Goal: Information Seeking & Learning: Learn about a topic

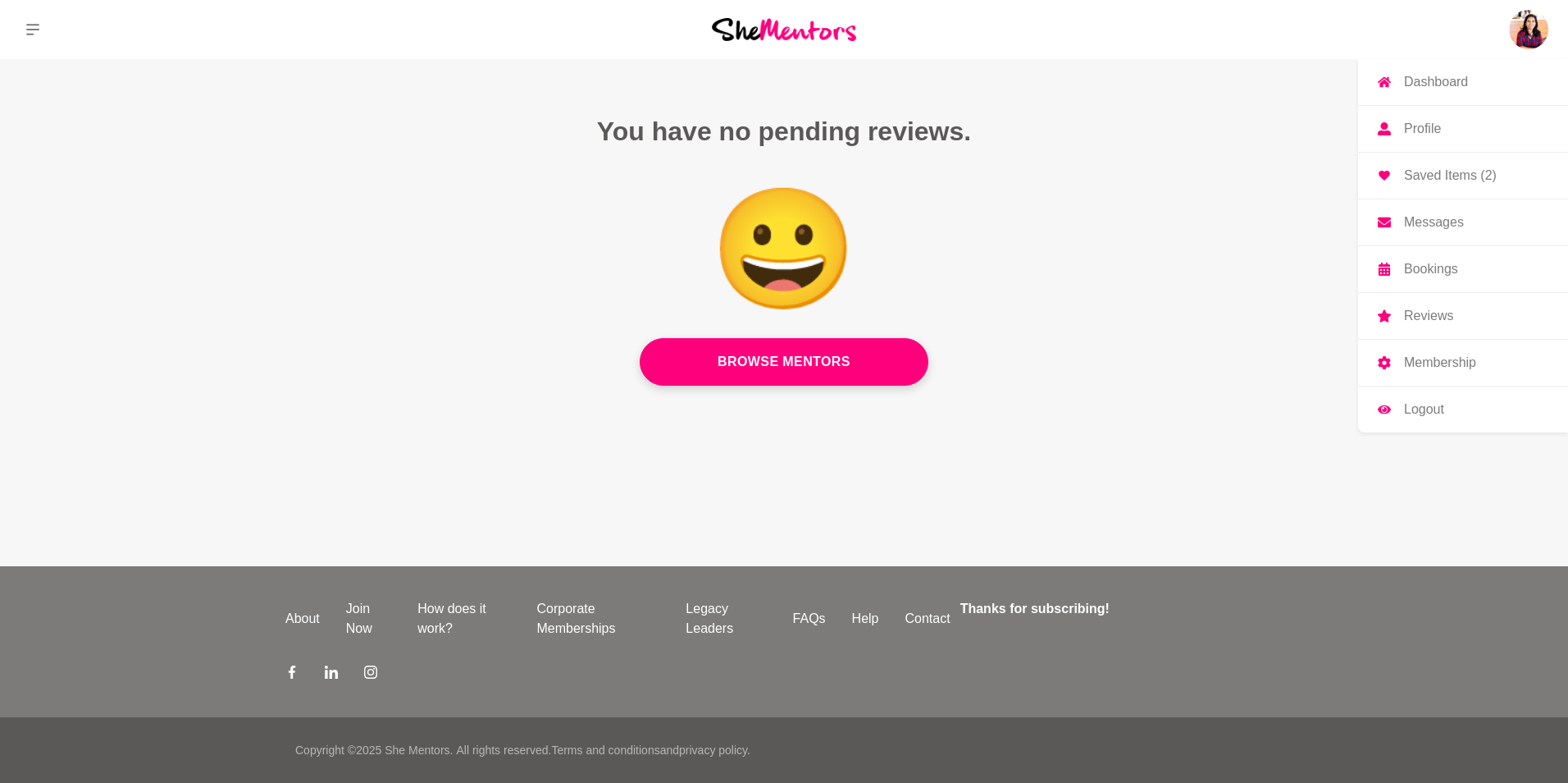
click at [1523, 29] on img at bounding box center [1529, 29] width 39 height 39
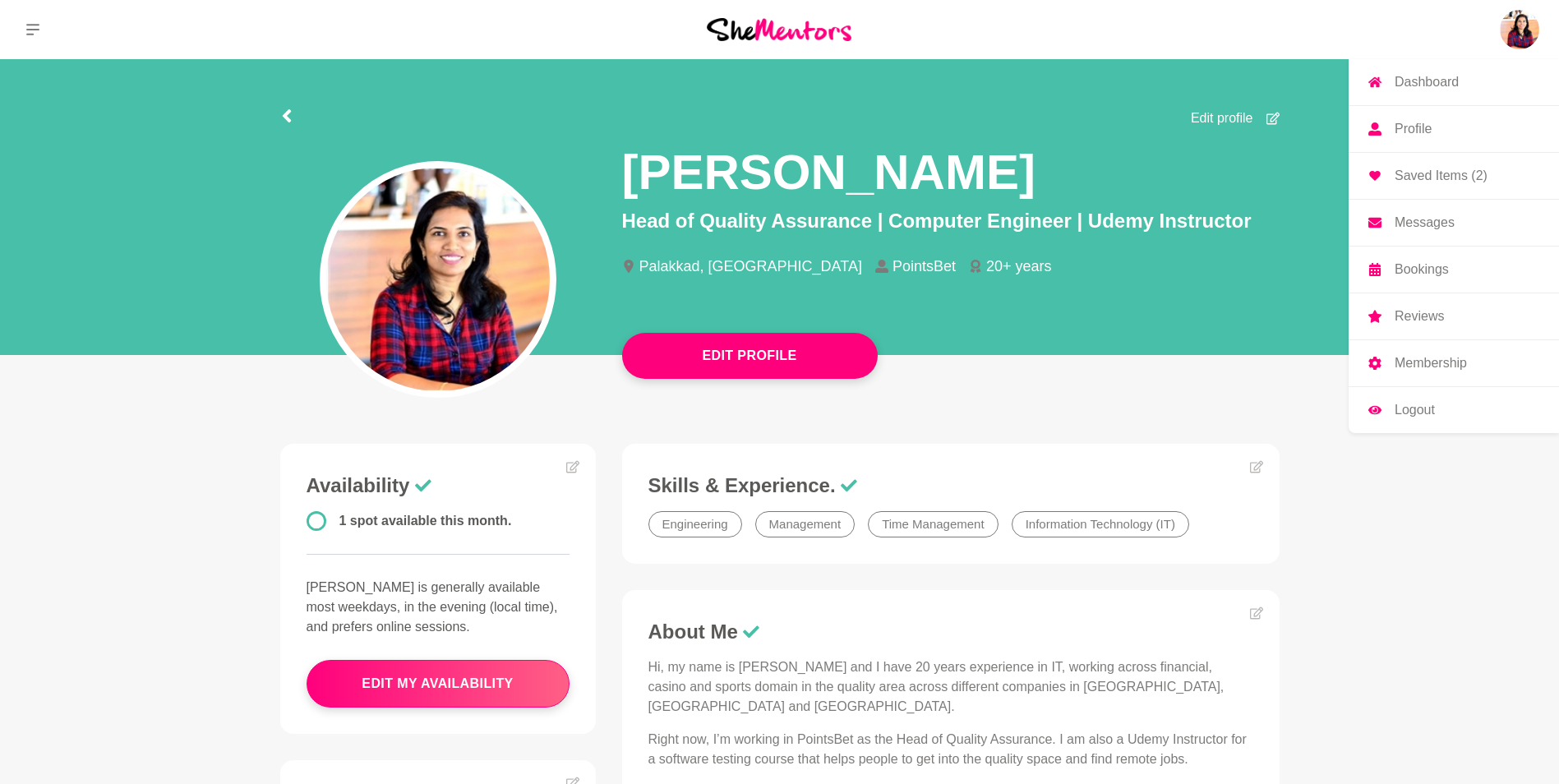
click at [1441, 213] on link "Messages" at bounding box center [1454, 223] width 211 height 46
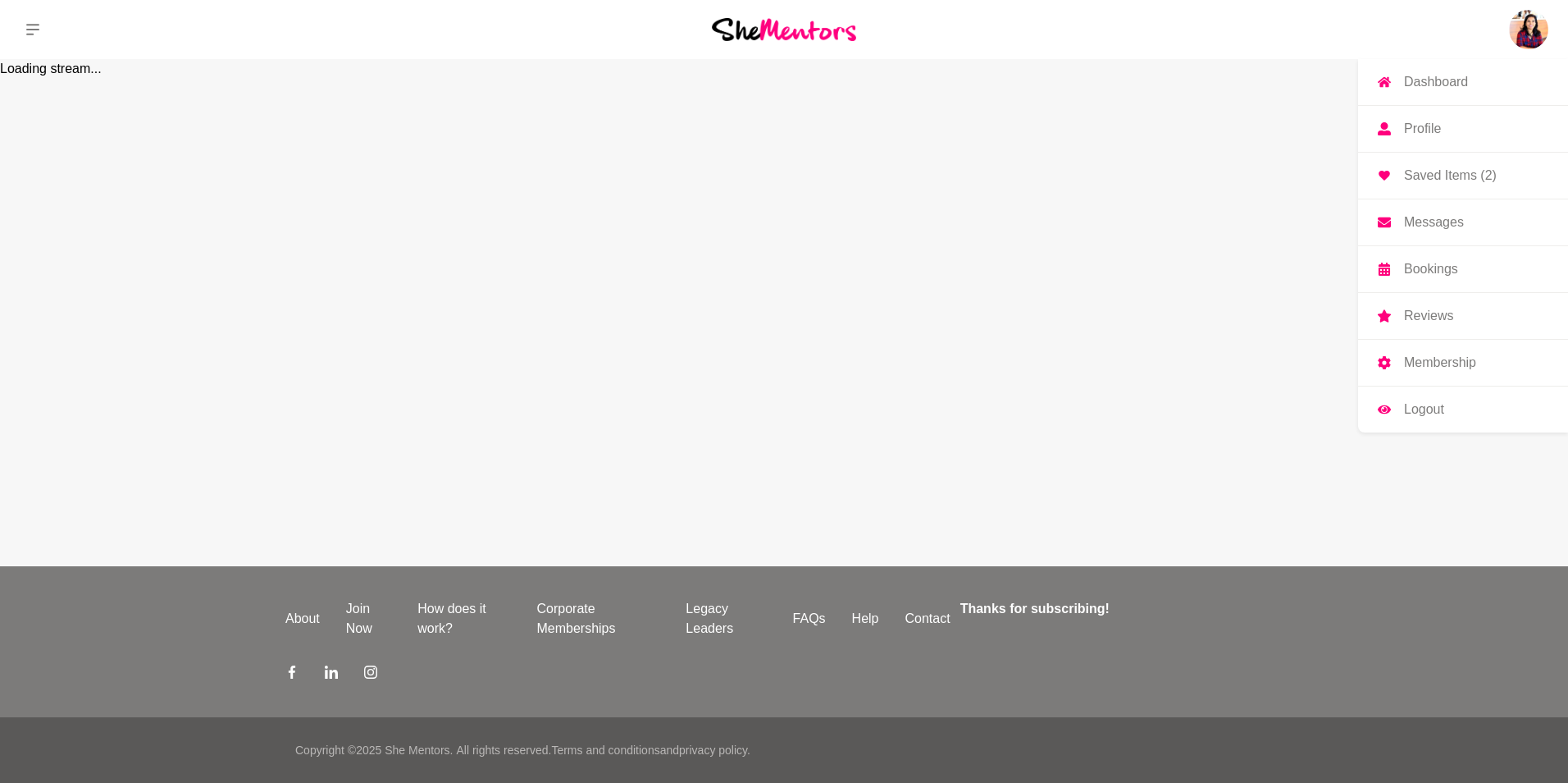
click at [1439, 119] on link "Profile" at bounding box center [1463, 129] width 210 height 46
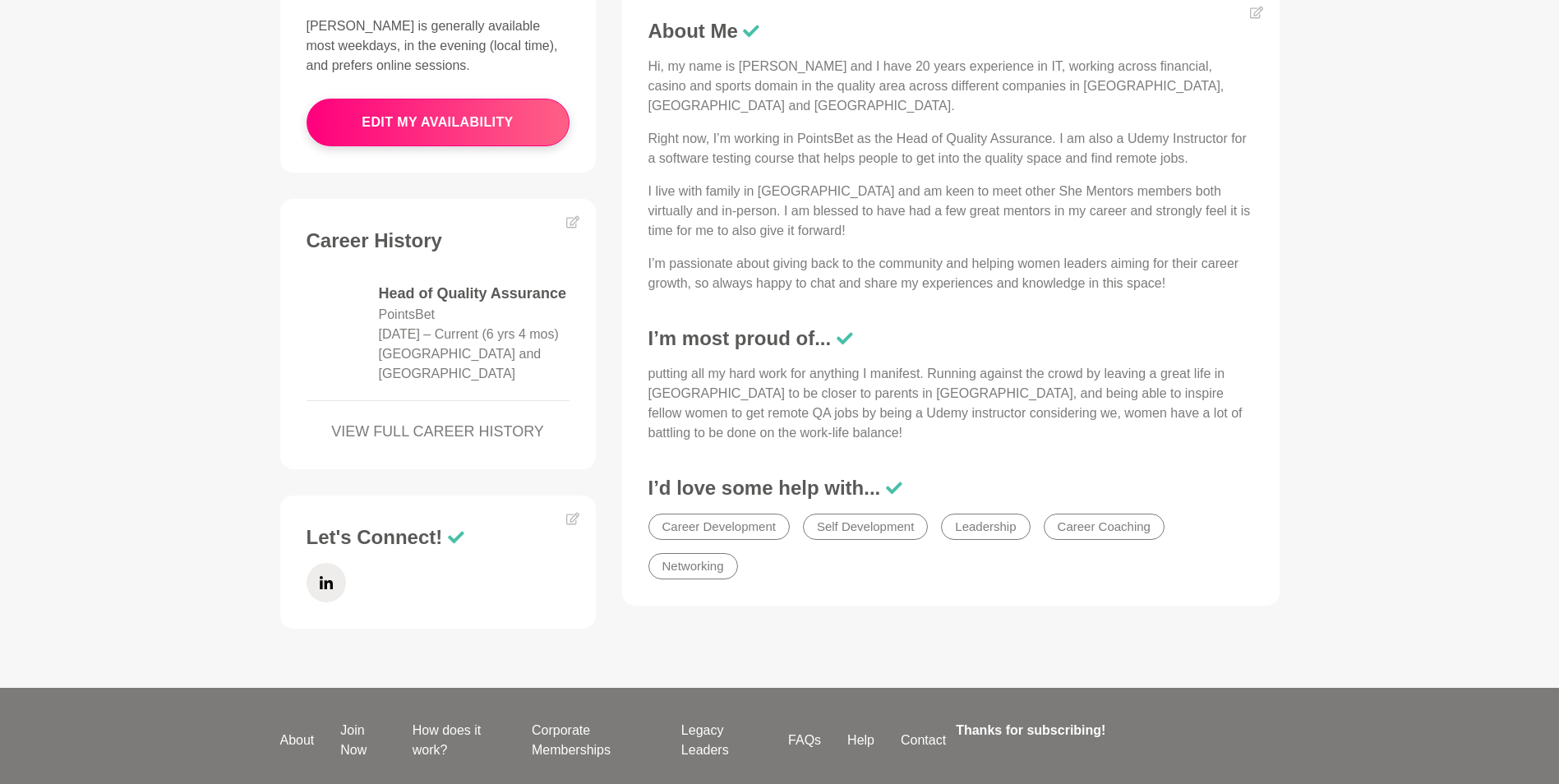
scroll to position [619, 0]
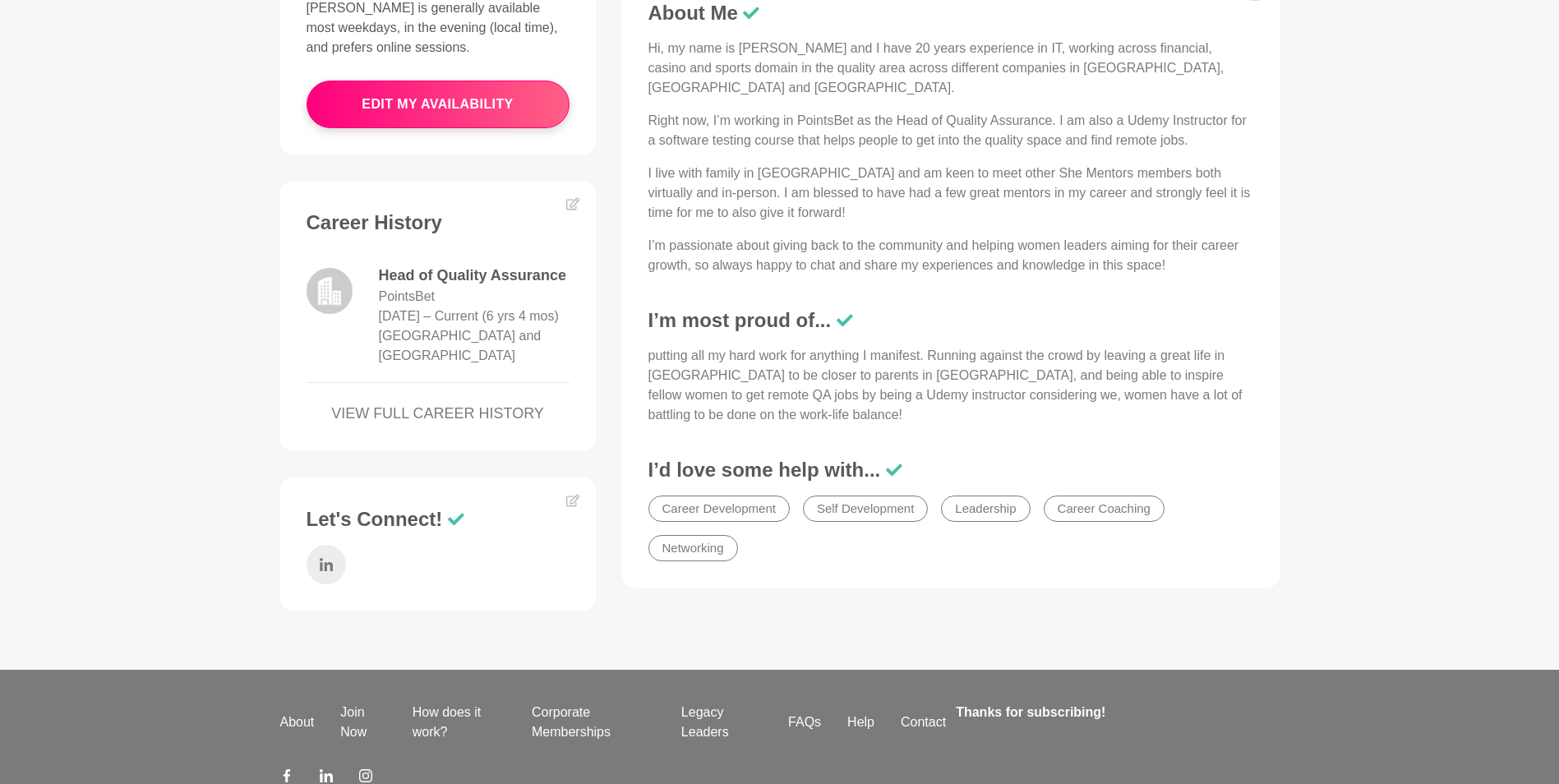
click at [326, 552] on icon at bounding box center [326, 564] width 13 height 39
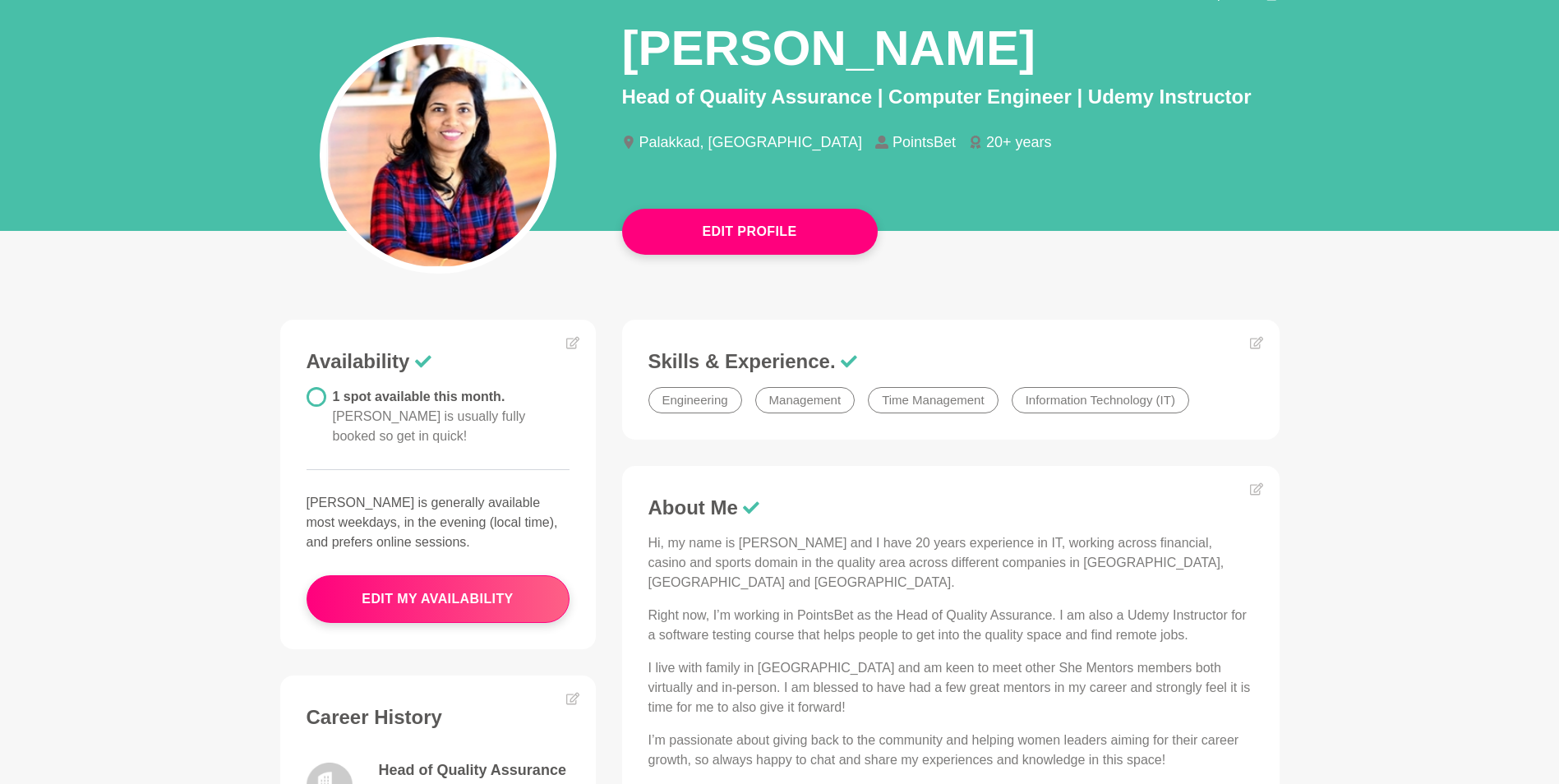
scroll to position [0, 0]
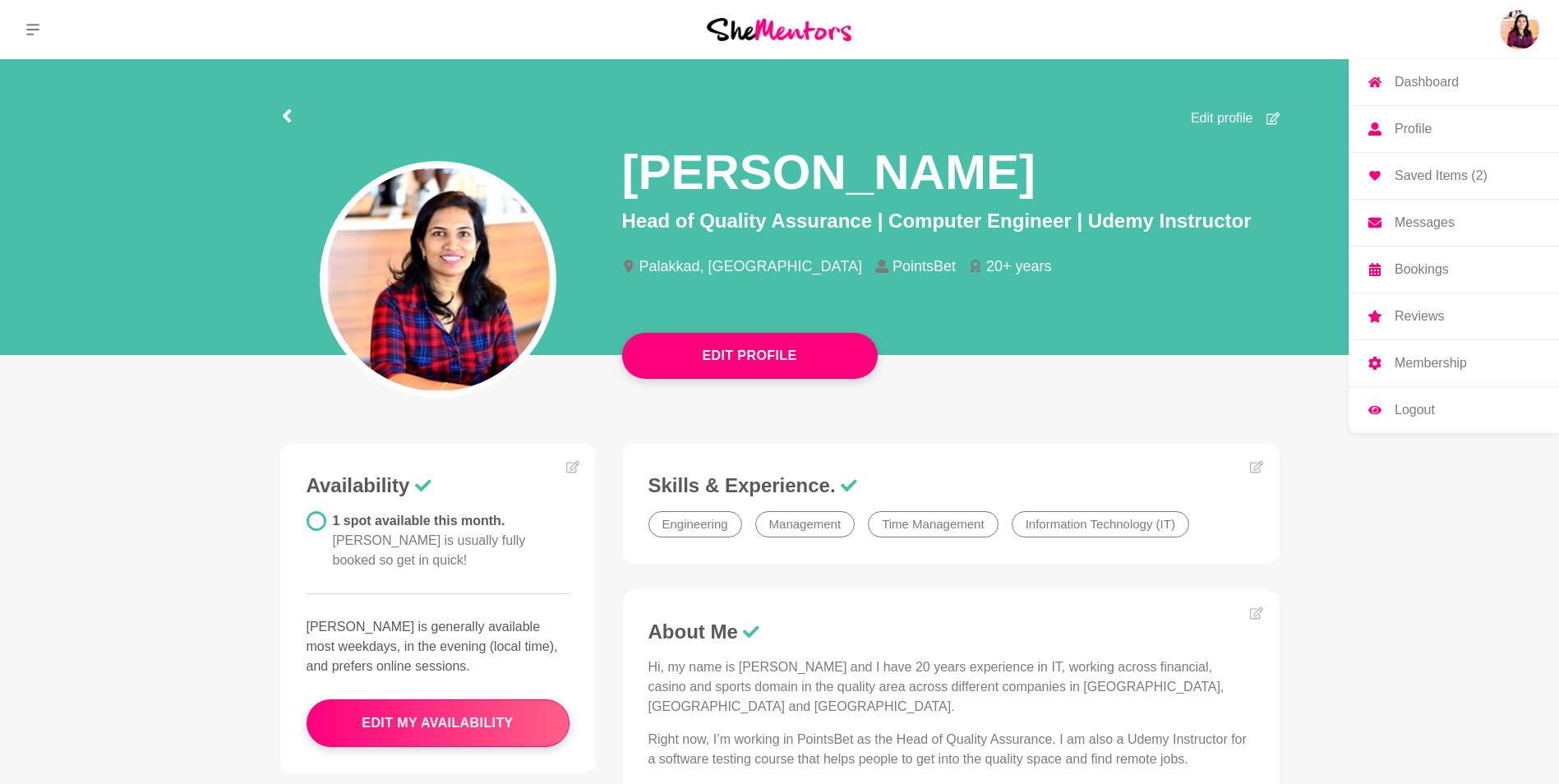
click at [1415, 273] on p "Bookings" at bounding box center [1422, 269] width 54 height 13
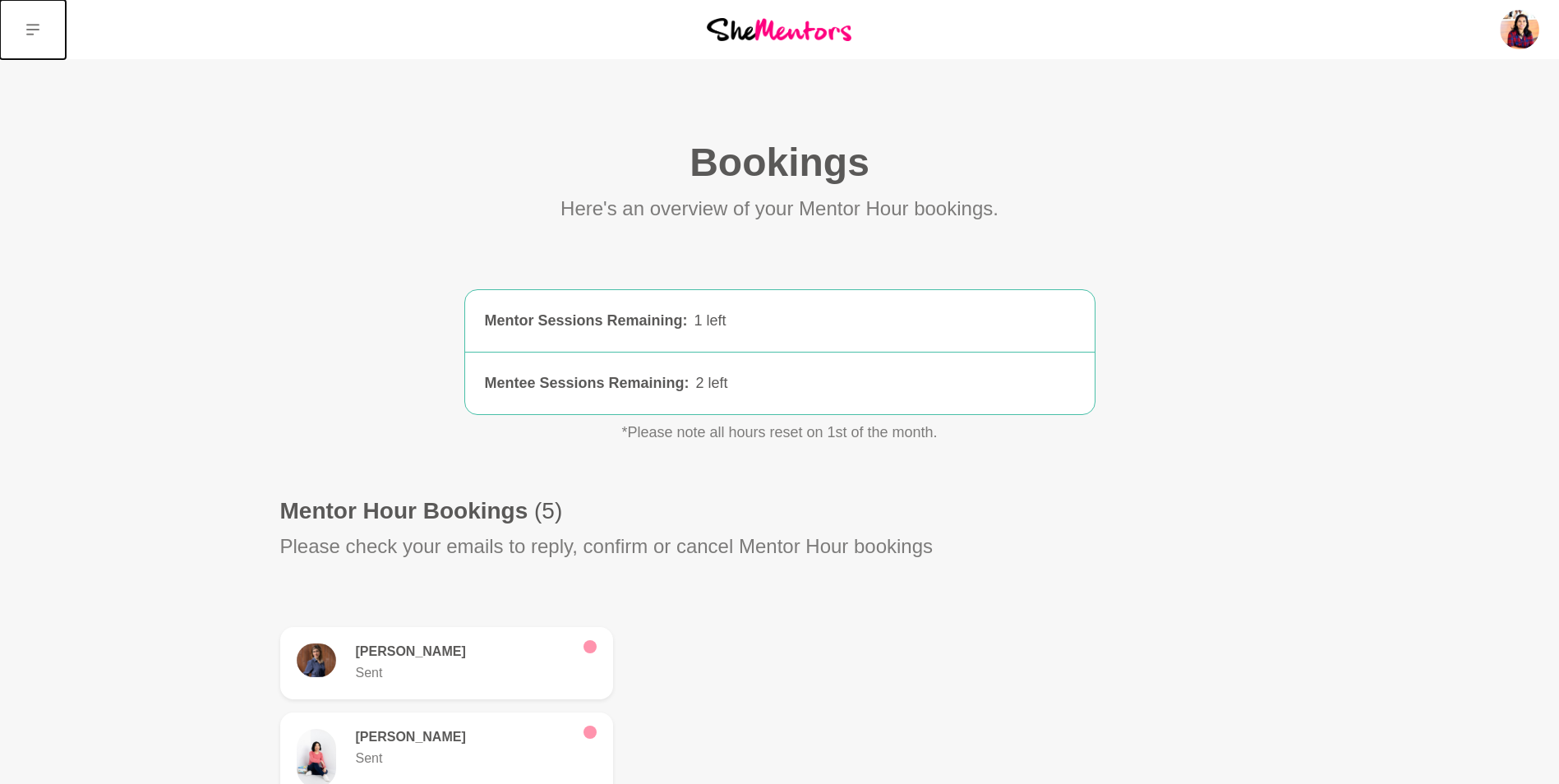
click at [43, 36] on button at bounding box center [33, 29] width 66 height 60
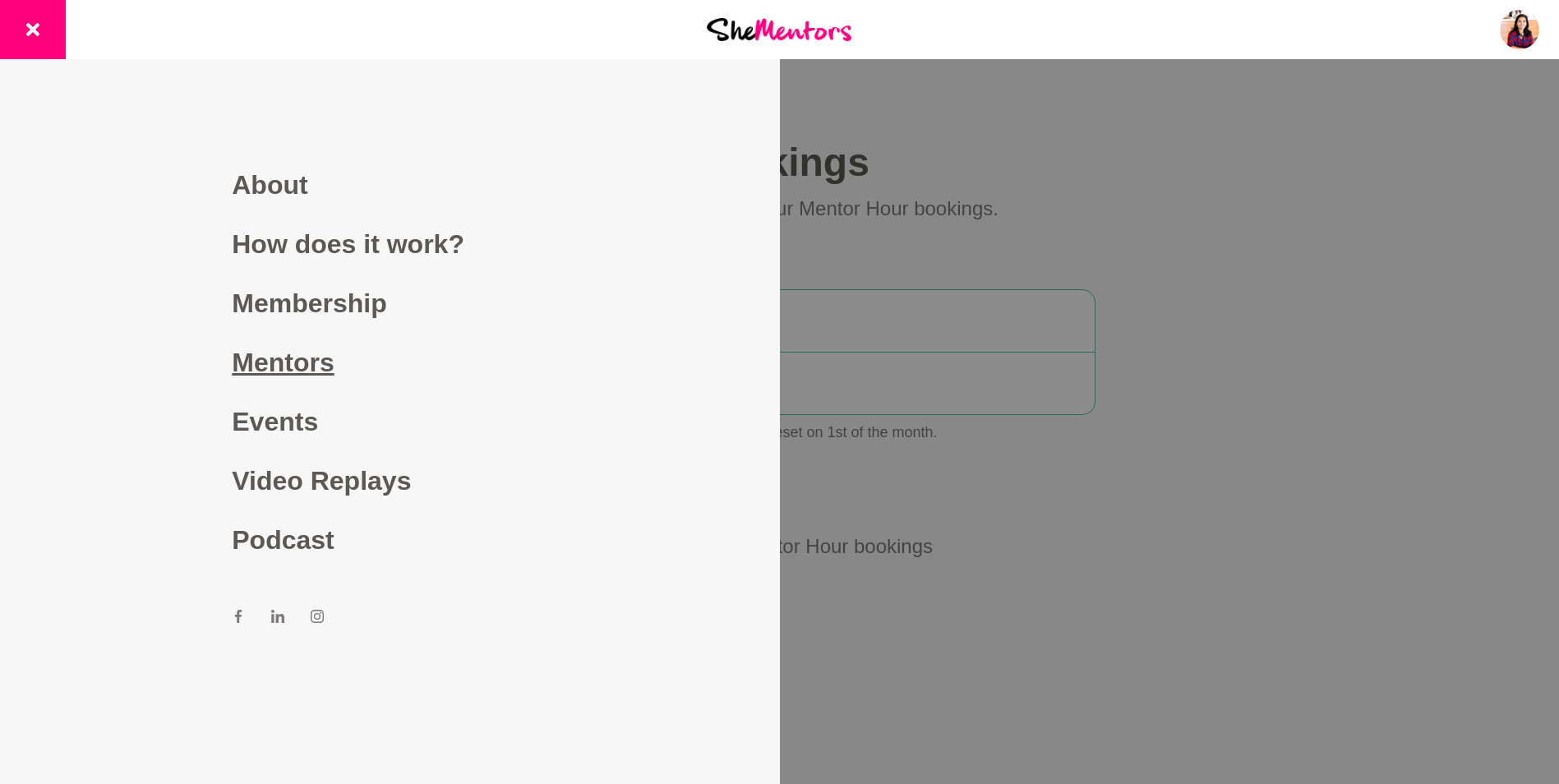
click at [255, 364] on link "Mentors" at bounding box center [390, 362] width 316 height 60
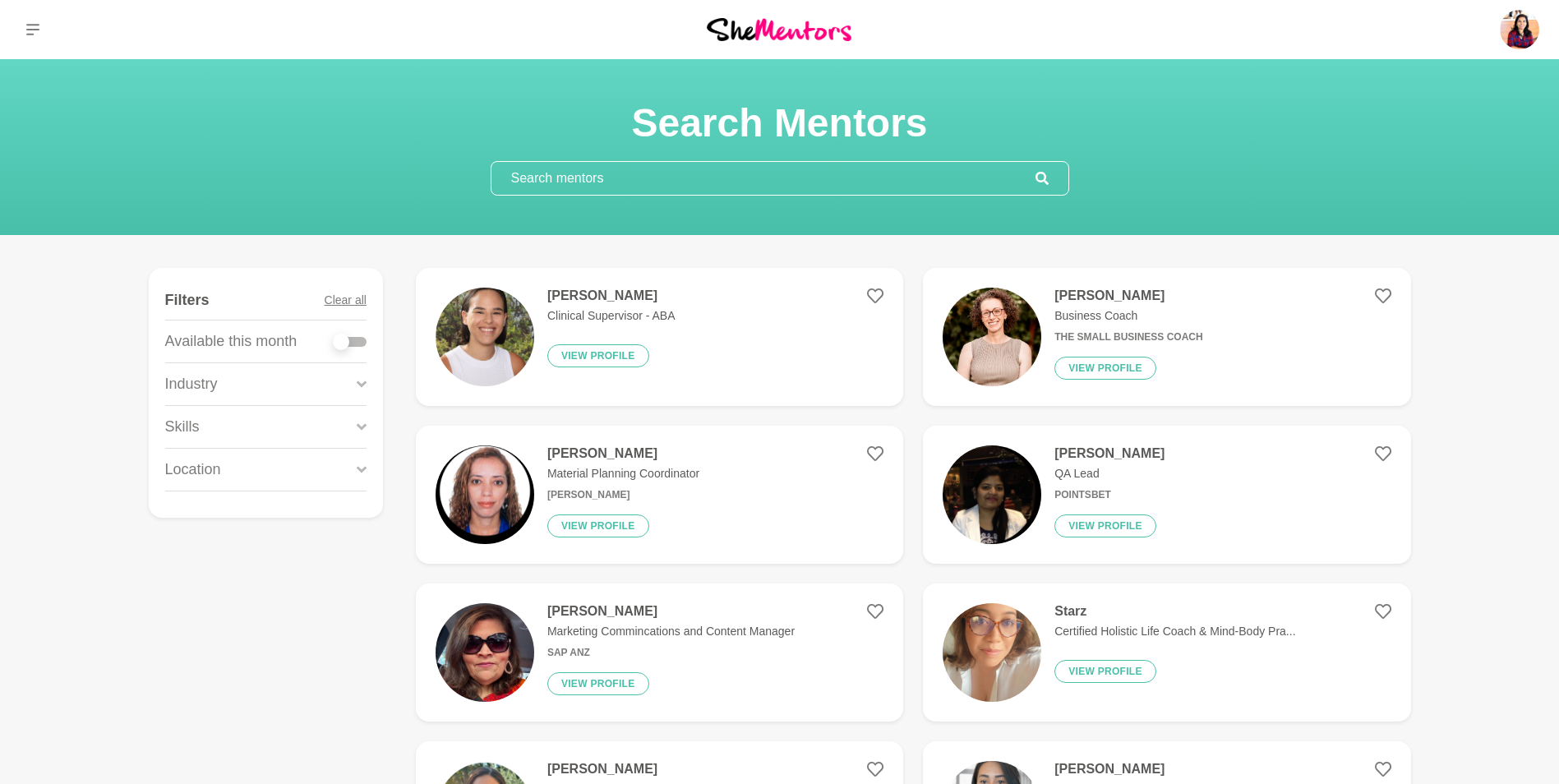
click at [1140, 447] on h4 "[PERSON_NAME]" at bounding box center [1110, 453] width 110 height 16
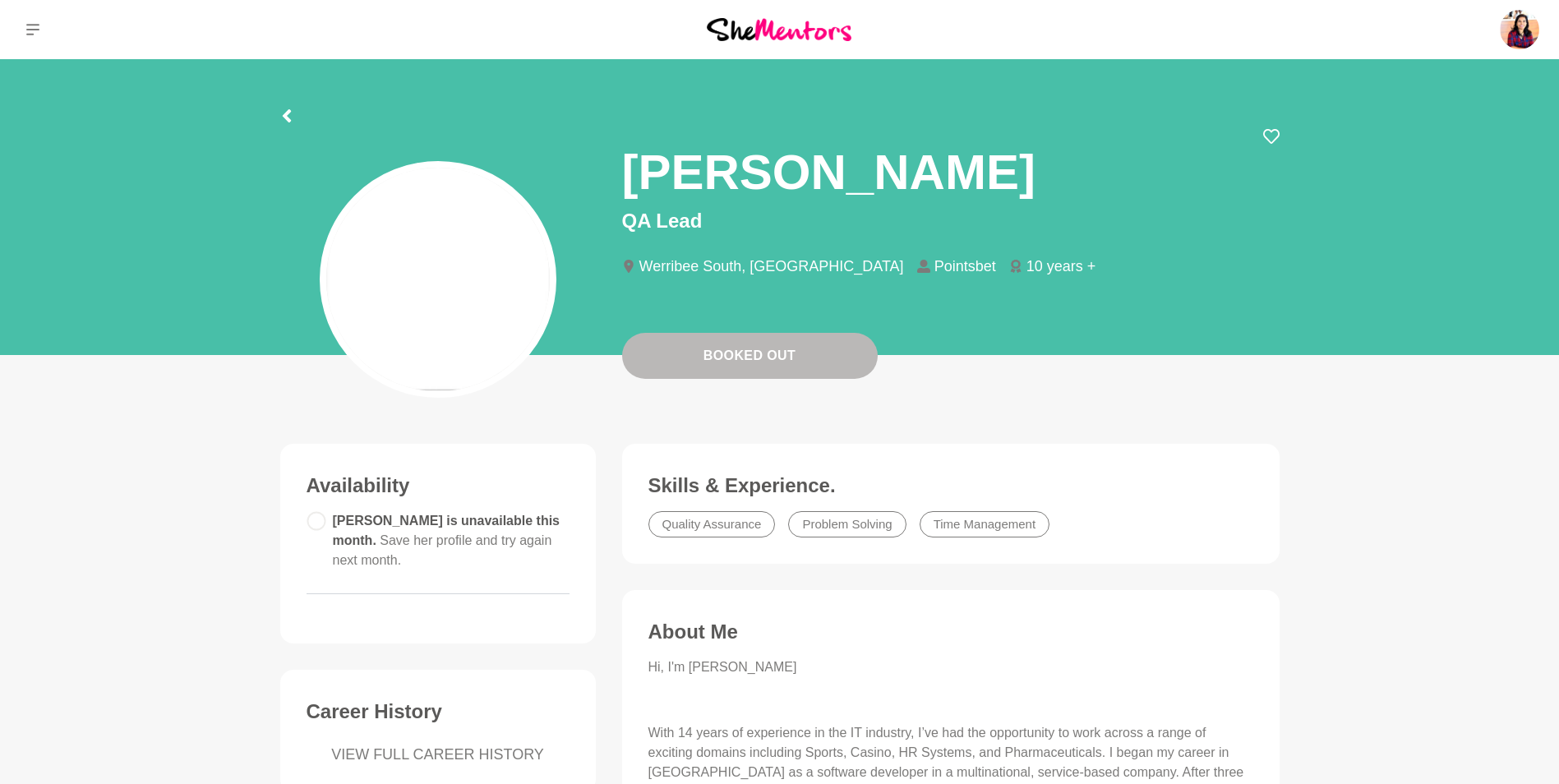
click at [1140, 447] on figure "Skills & Experience. Quality Assurance Problem Solving Time Management" at bounding box center [951, 503] width 657 height 120
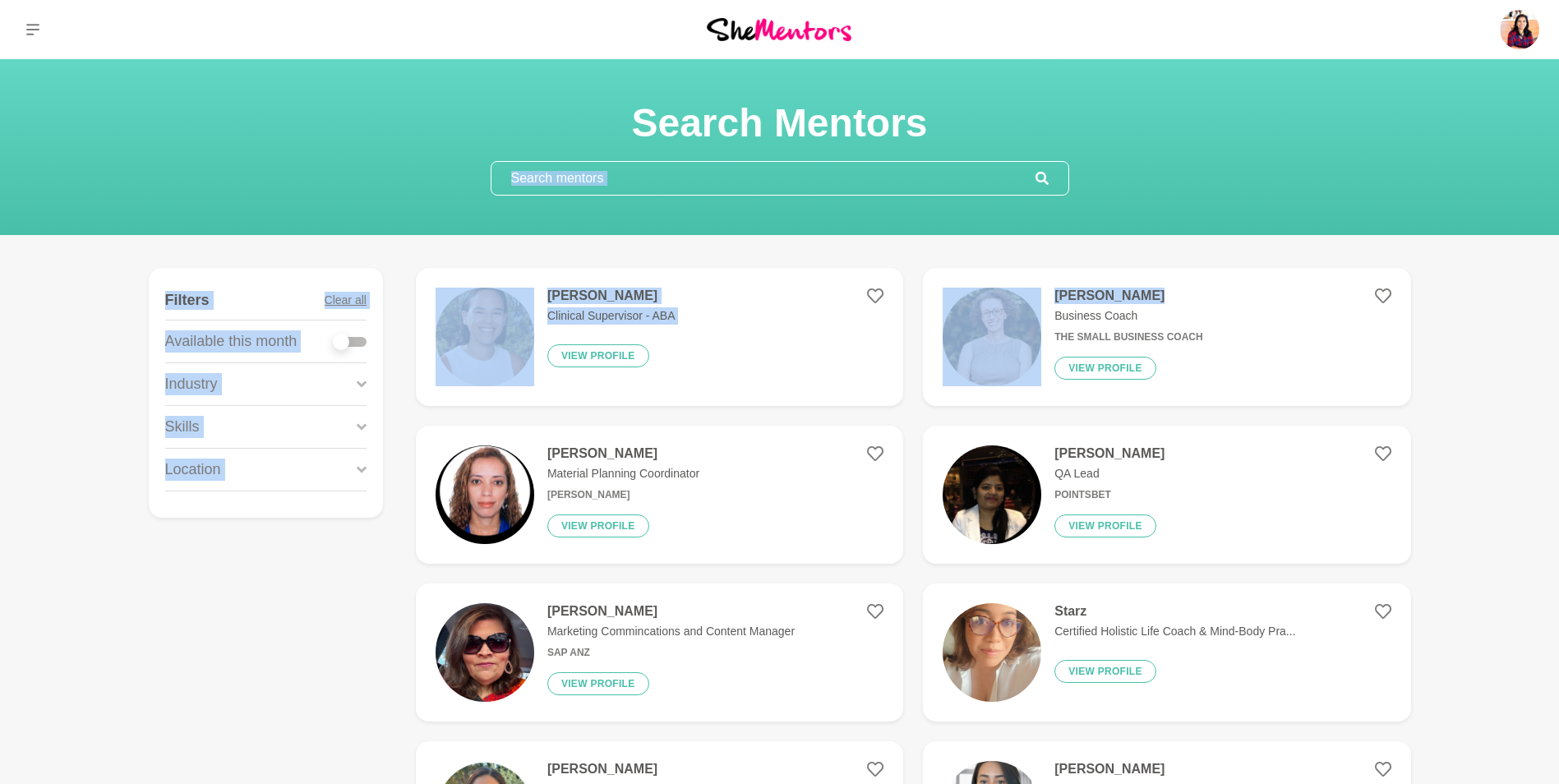
drag, startPoint x: 1558, startPoint y: 146, endPoint x: 1570, endPoint y: 254, distance: 108.7
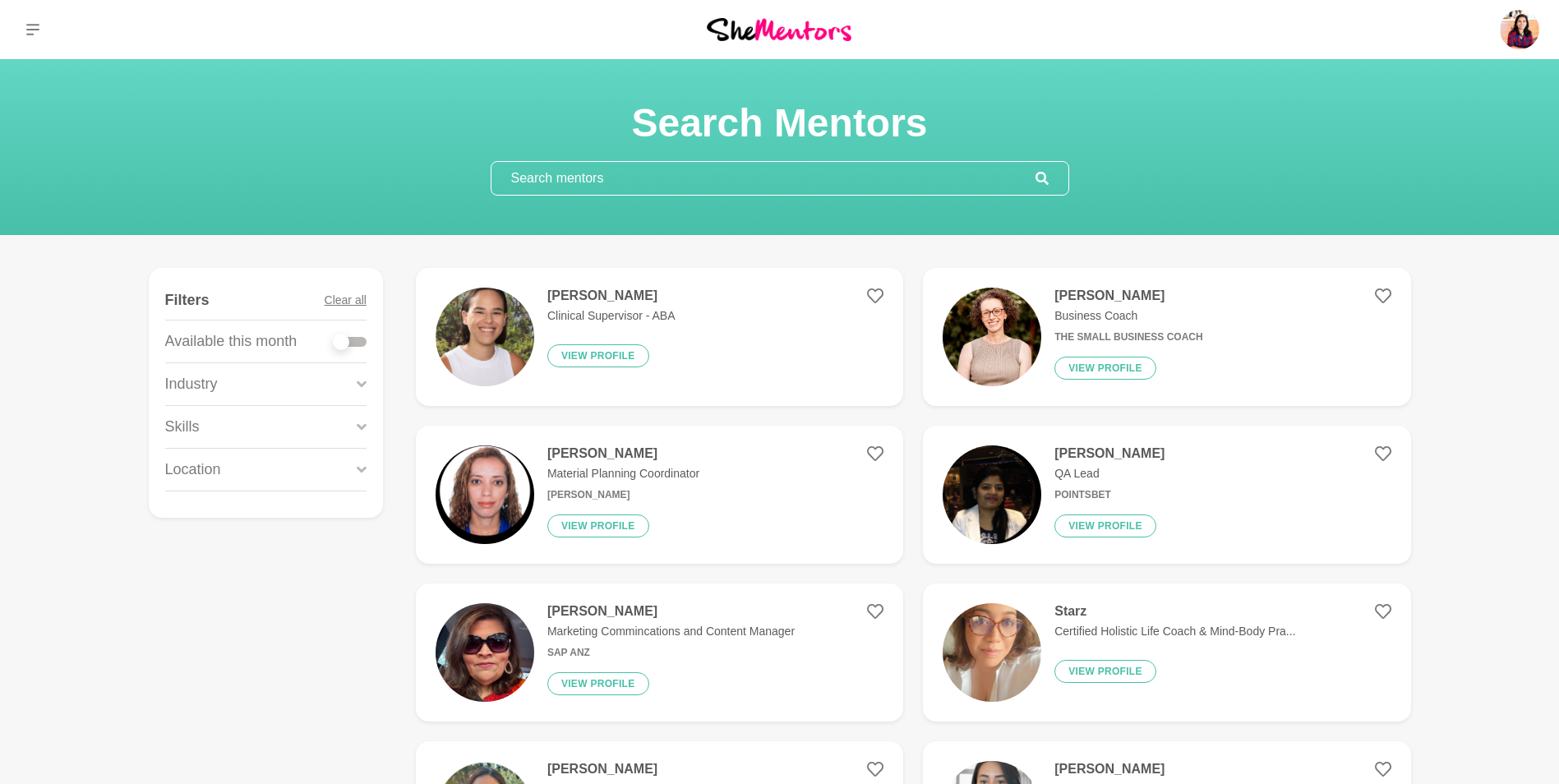
click at [622, 172] on input "text" at bounding box center [764, 178] width 544 height 33
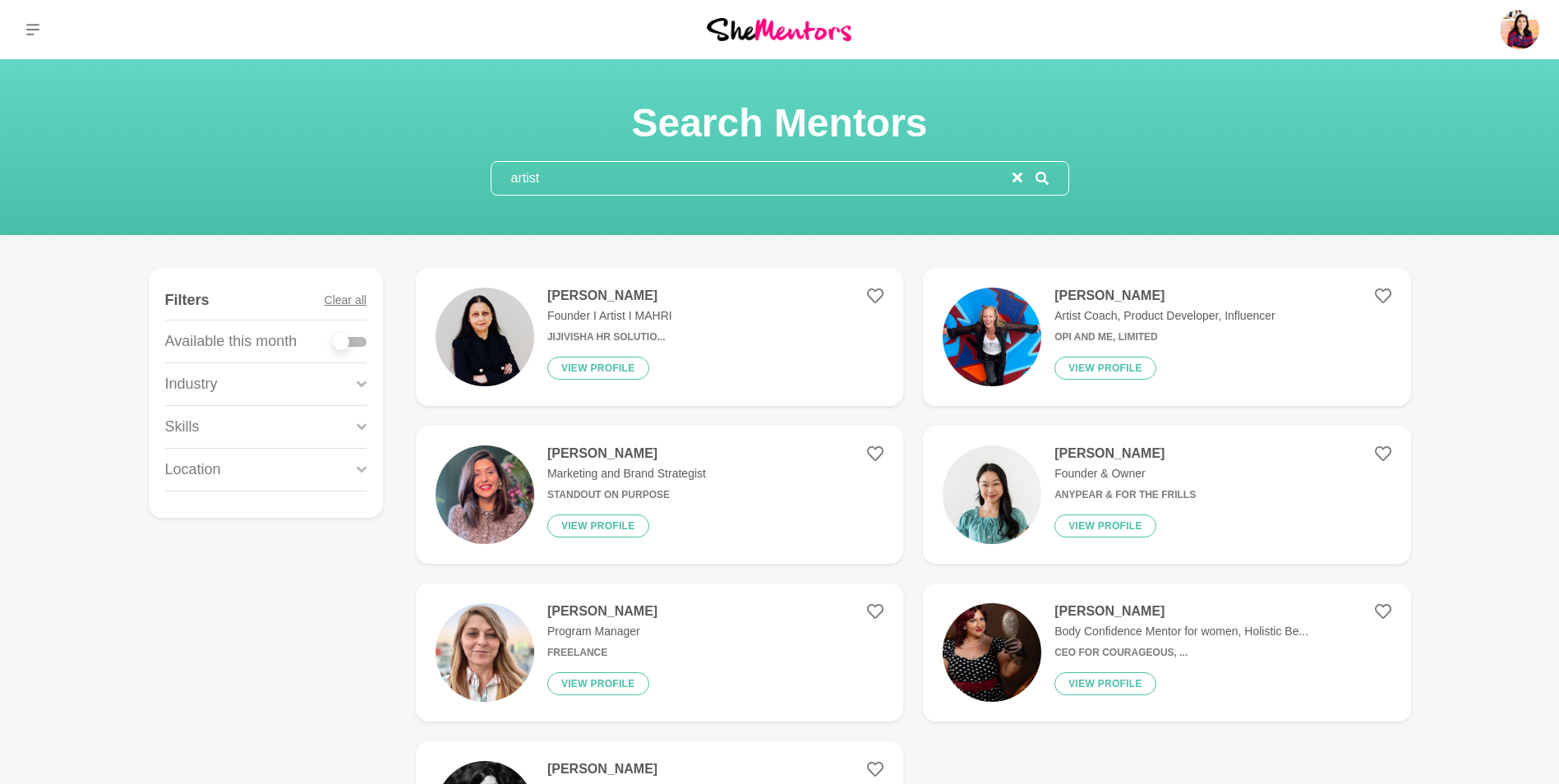
type input "artist"
click at [638, 309] on p "Founder I Artist I MAHRI" at bounding box center [610, 316] width 125 height 17
click at [1227, 340] on h6 "Opi and Me, Limited" at bounding box center [1165, 337] width 221 height 12
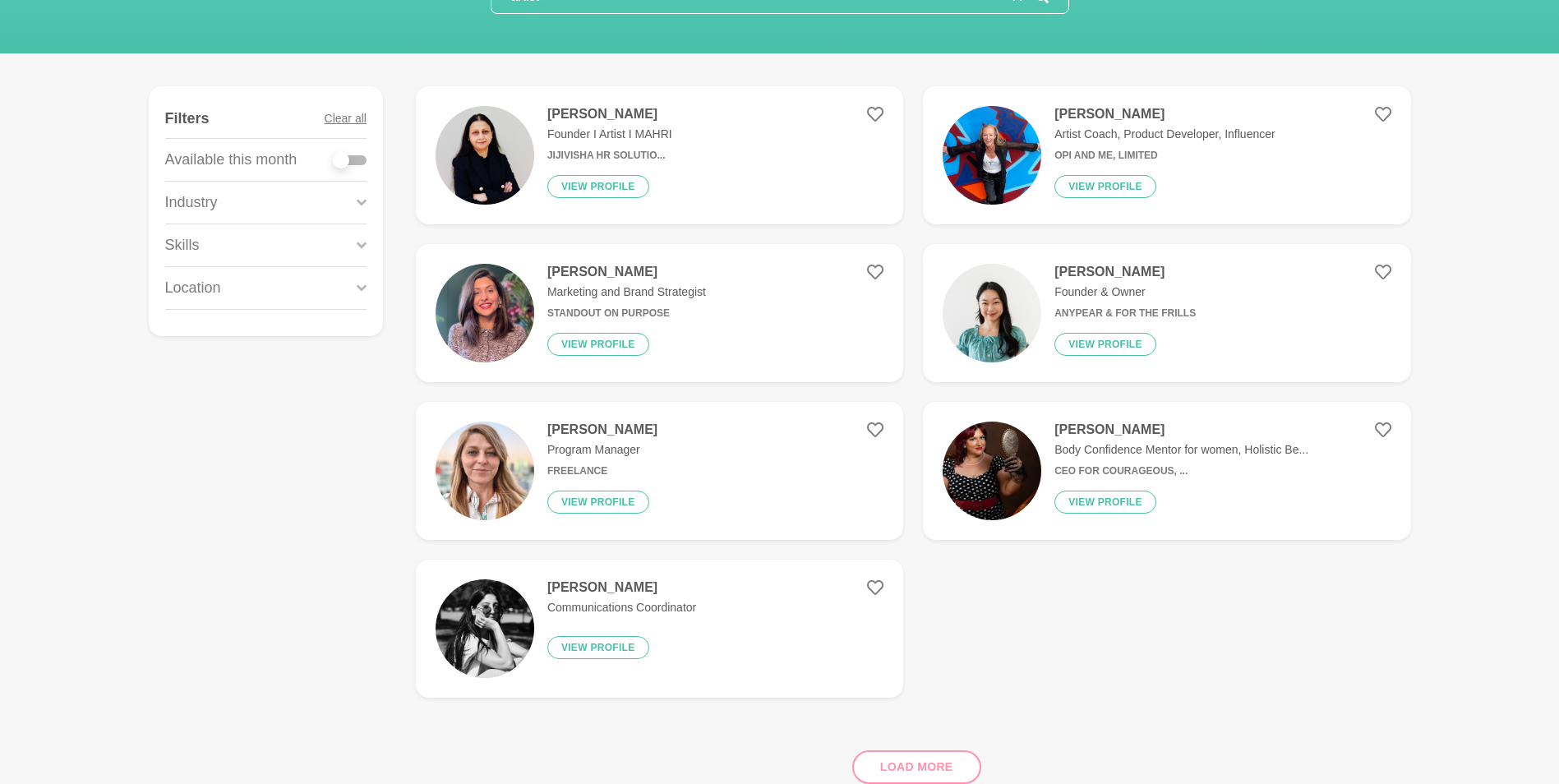
scroll to position [276, 0]
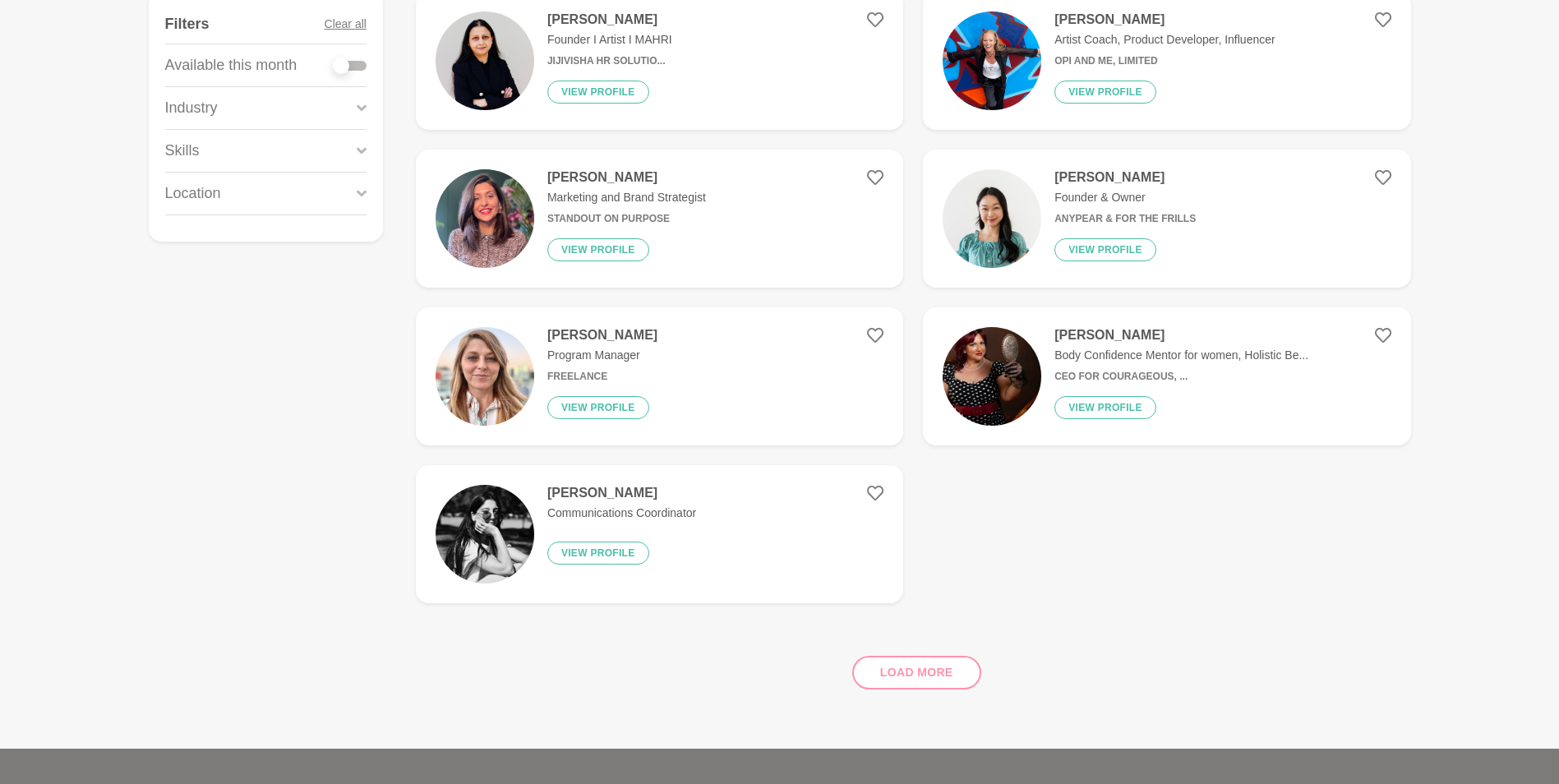
click at [912, 674] on div "Load more" at bounding box center [913, 666] width 995 height 100
click at [671, 201] on p "Marketing and Brand Strategist" at bounding box center [627, 197] width 158 height 17
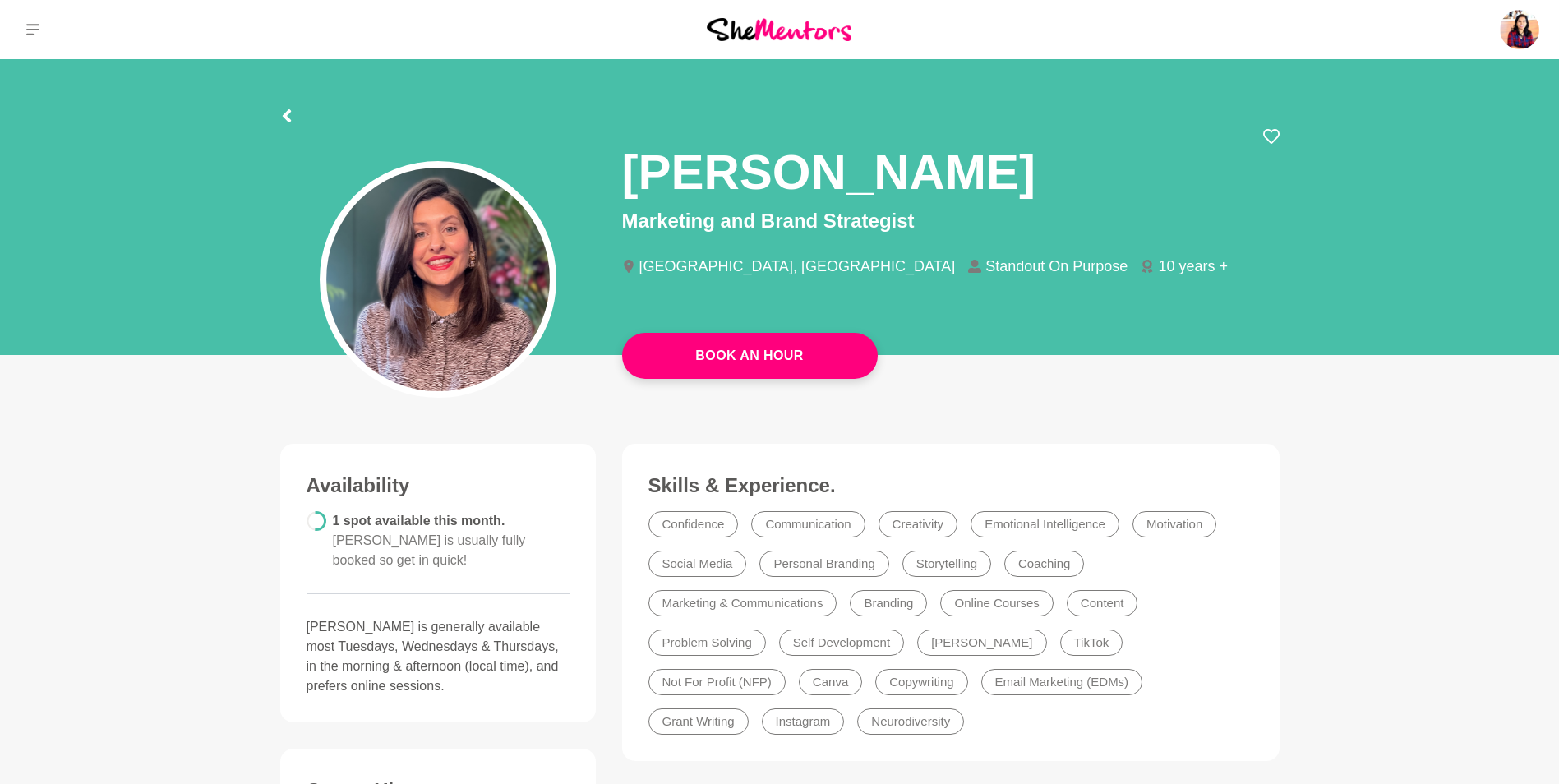
click at [293, 116] on div at bounding box center [780, 113] width 1000 height 29
click at [289, 115] on icon at bounding box center [286, 116] width 13 height 13
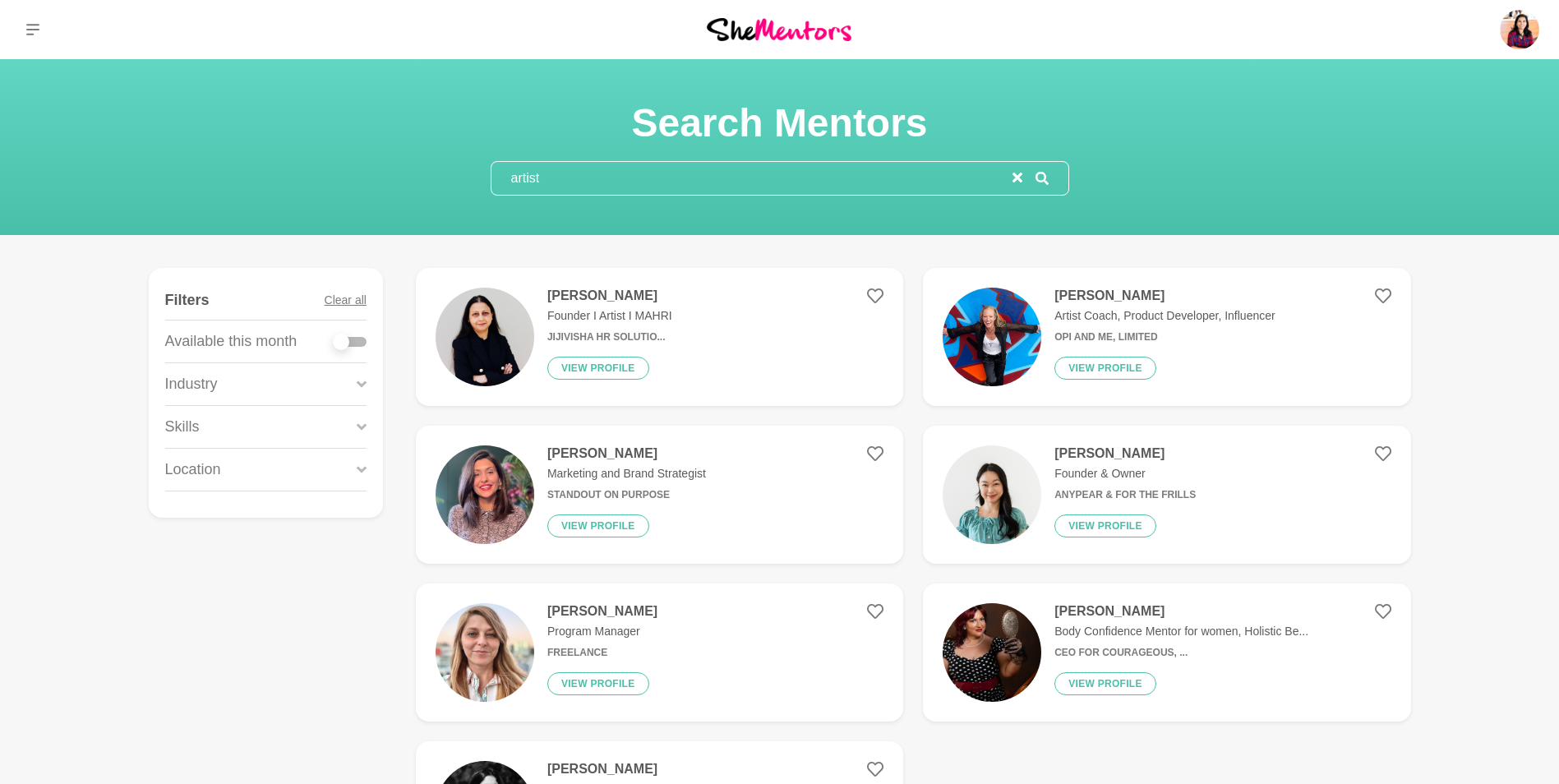
click at [593, 192] on input "artist" at bounding box center [752, 178] width 521 height 33
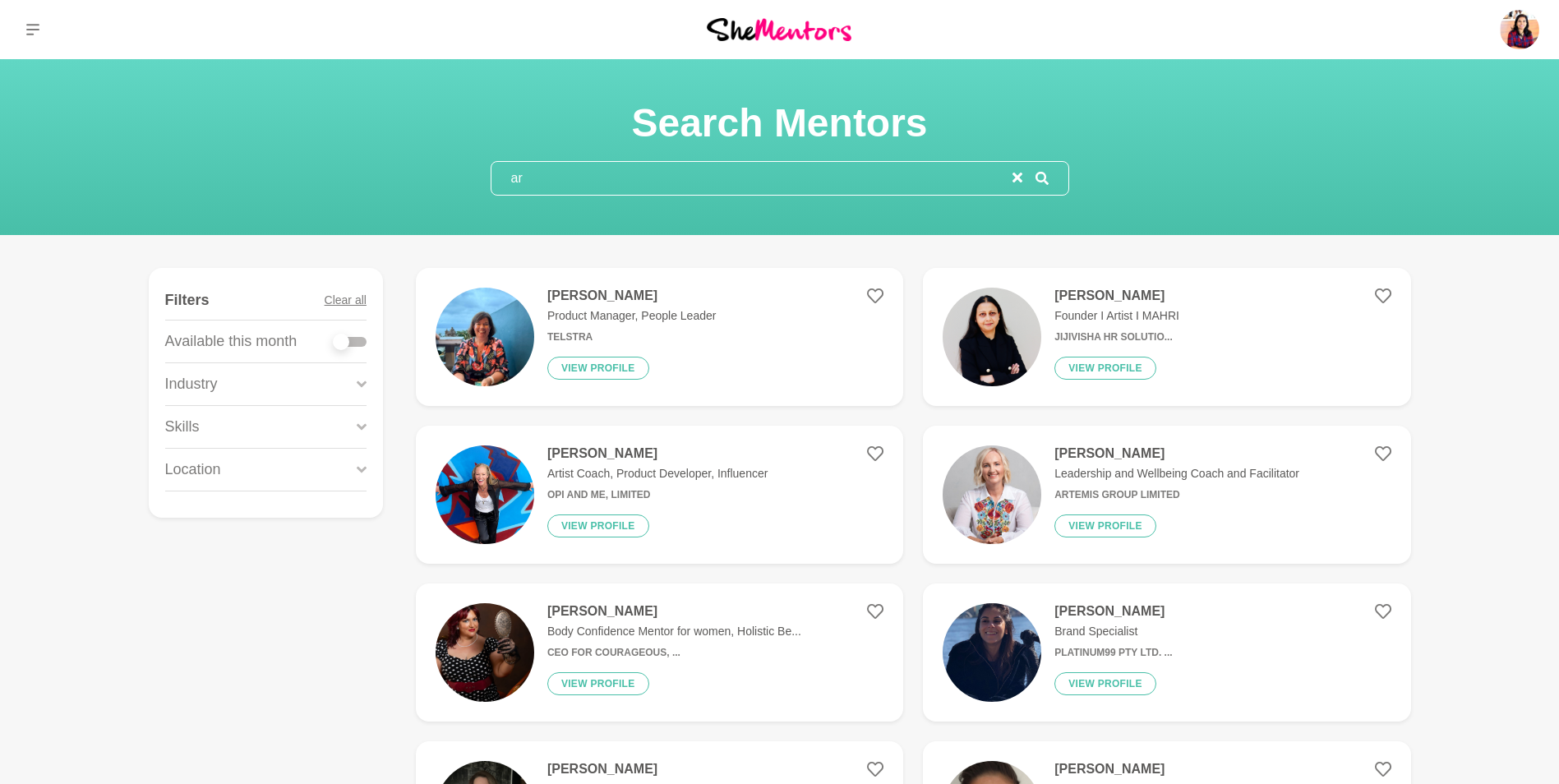
type input "a"
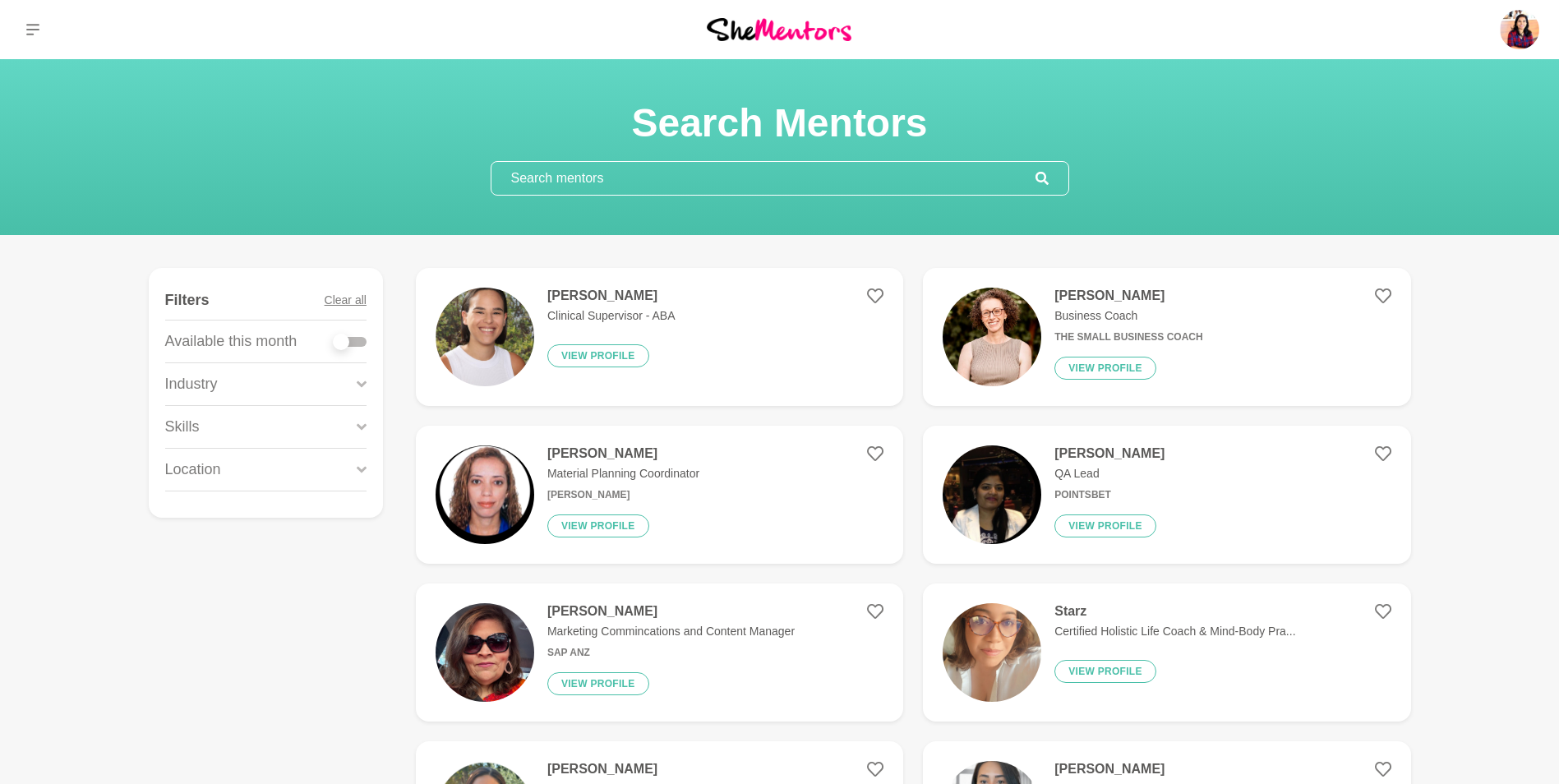
click at [334, 380] on div "Industry" at bounding box center [266, 384] width 201 height 42
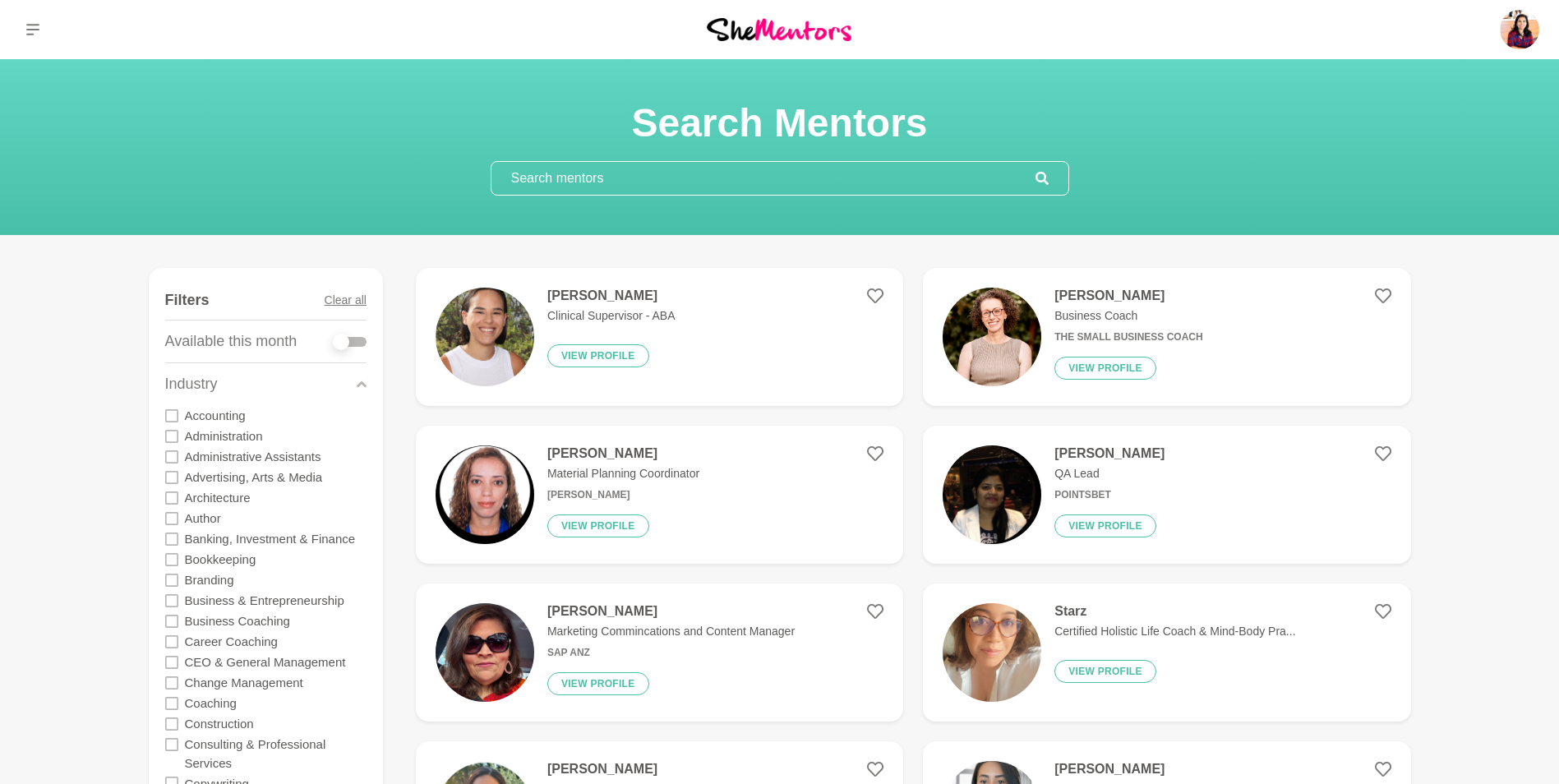
click at [346, 347] on div at bounding box center [341, 341] width 16 height 16
checkbox input "true"
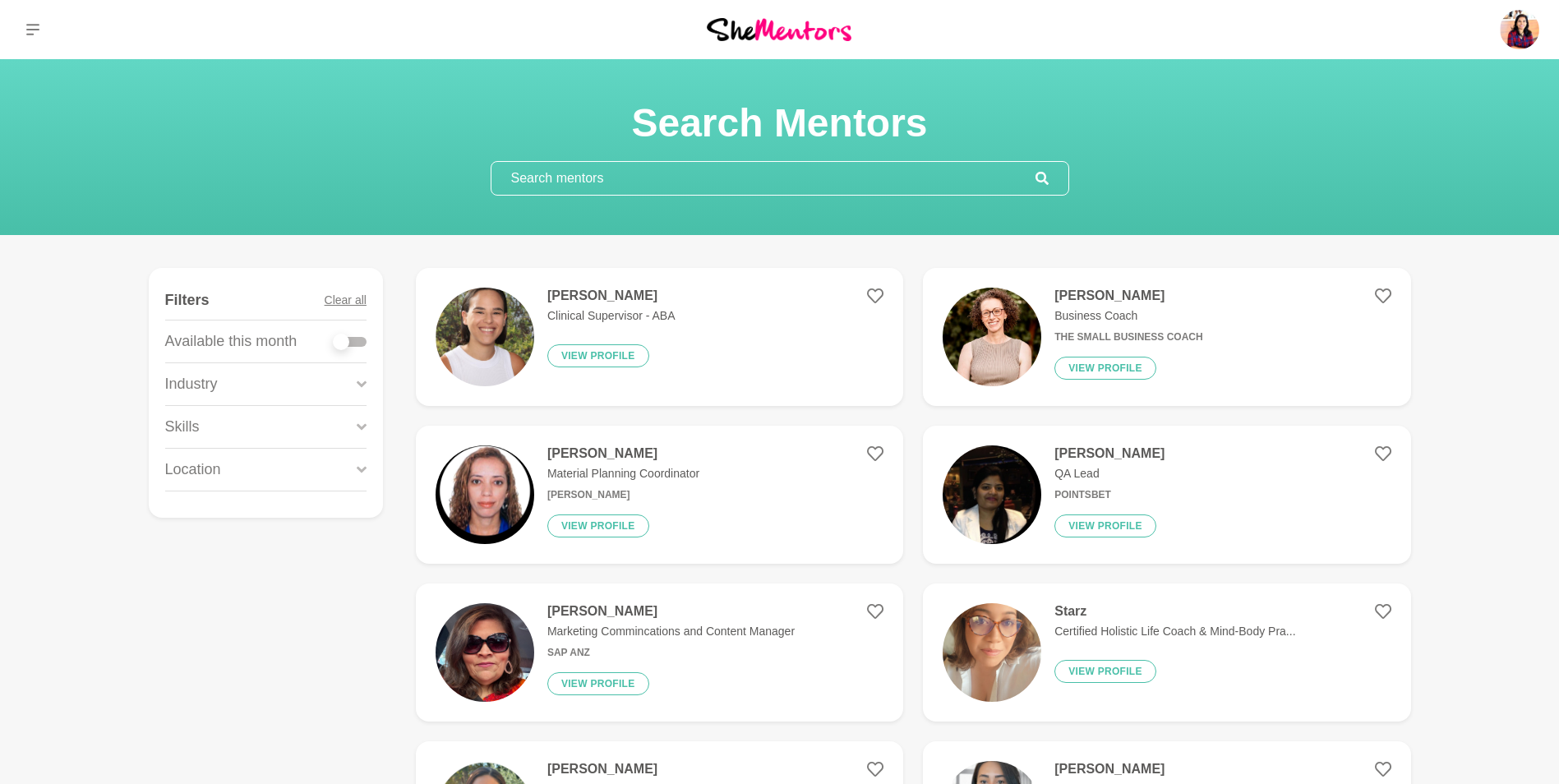
click at [320, 378] on div "Industry" at bounding box center [266, 384] width 201 height 42
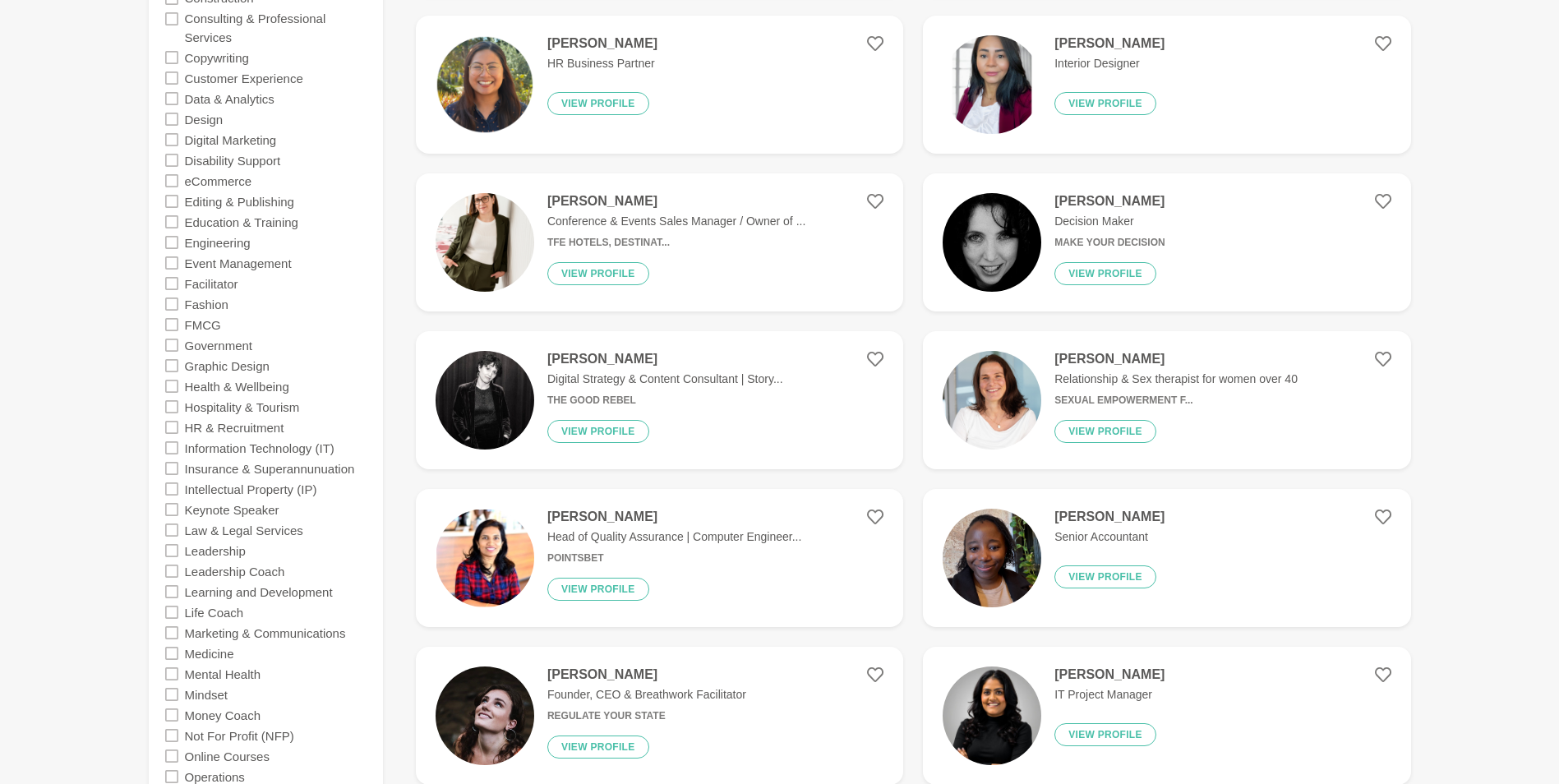
scroll to position [730, 0]
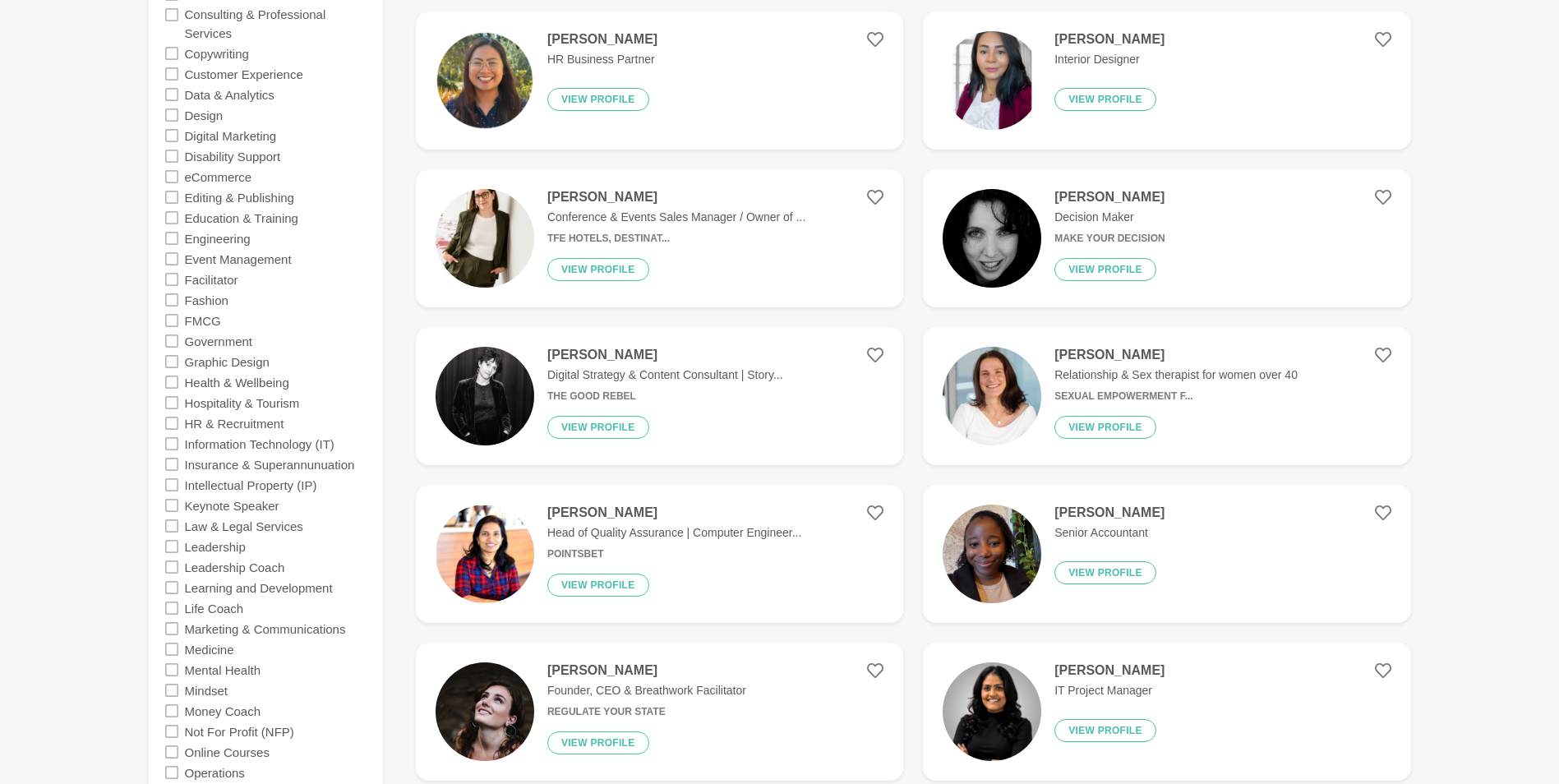
click at [174, 446] on icon at bounding box center [172, 444] width 13 height 13
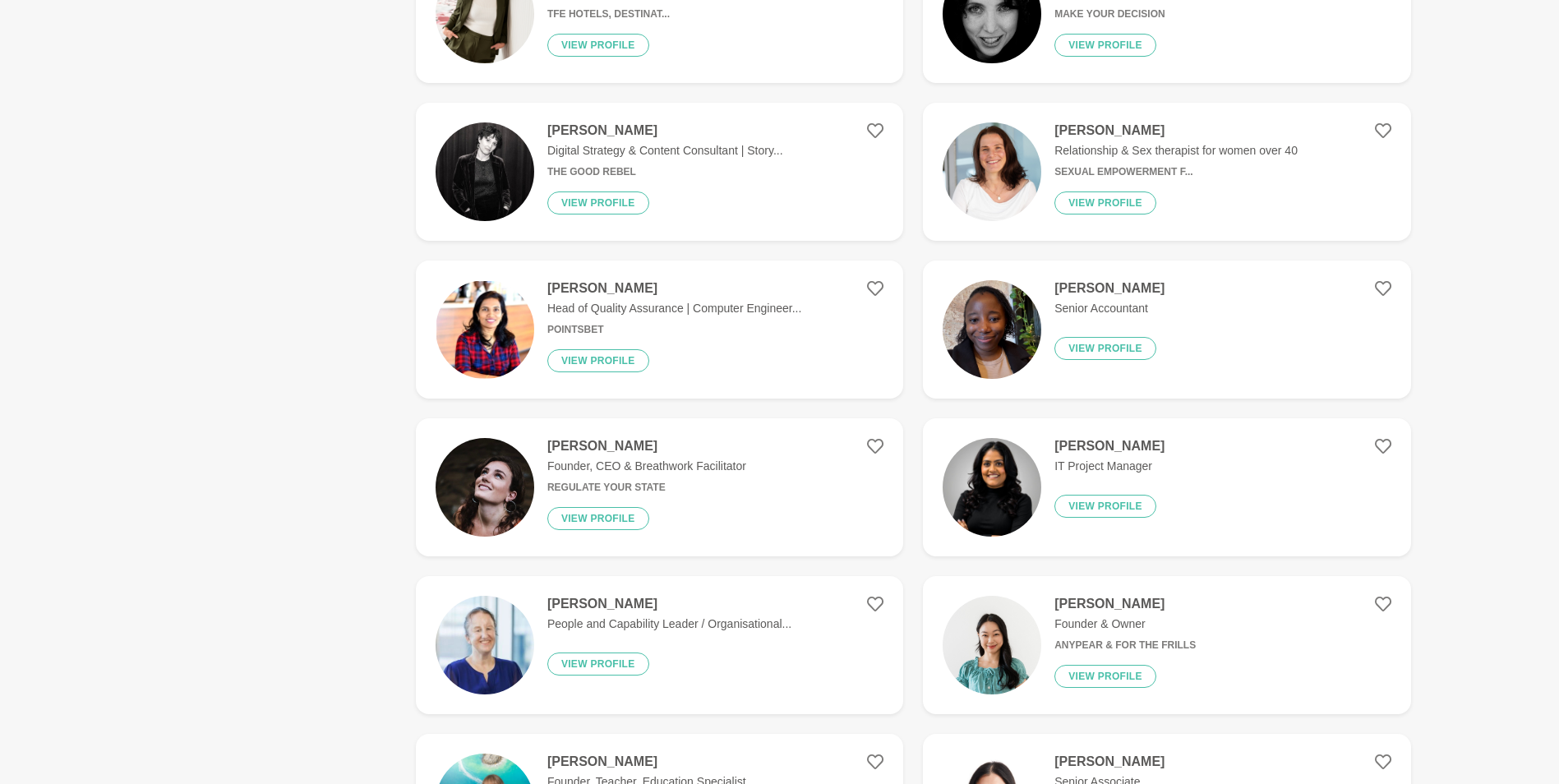
scroll to position [938, 0]
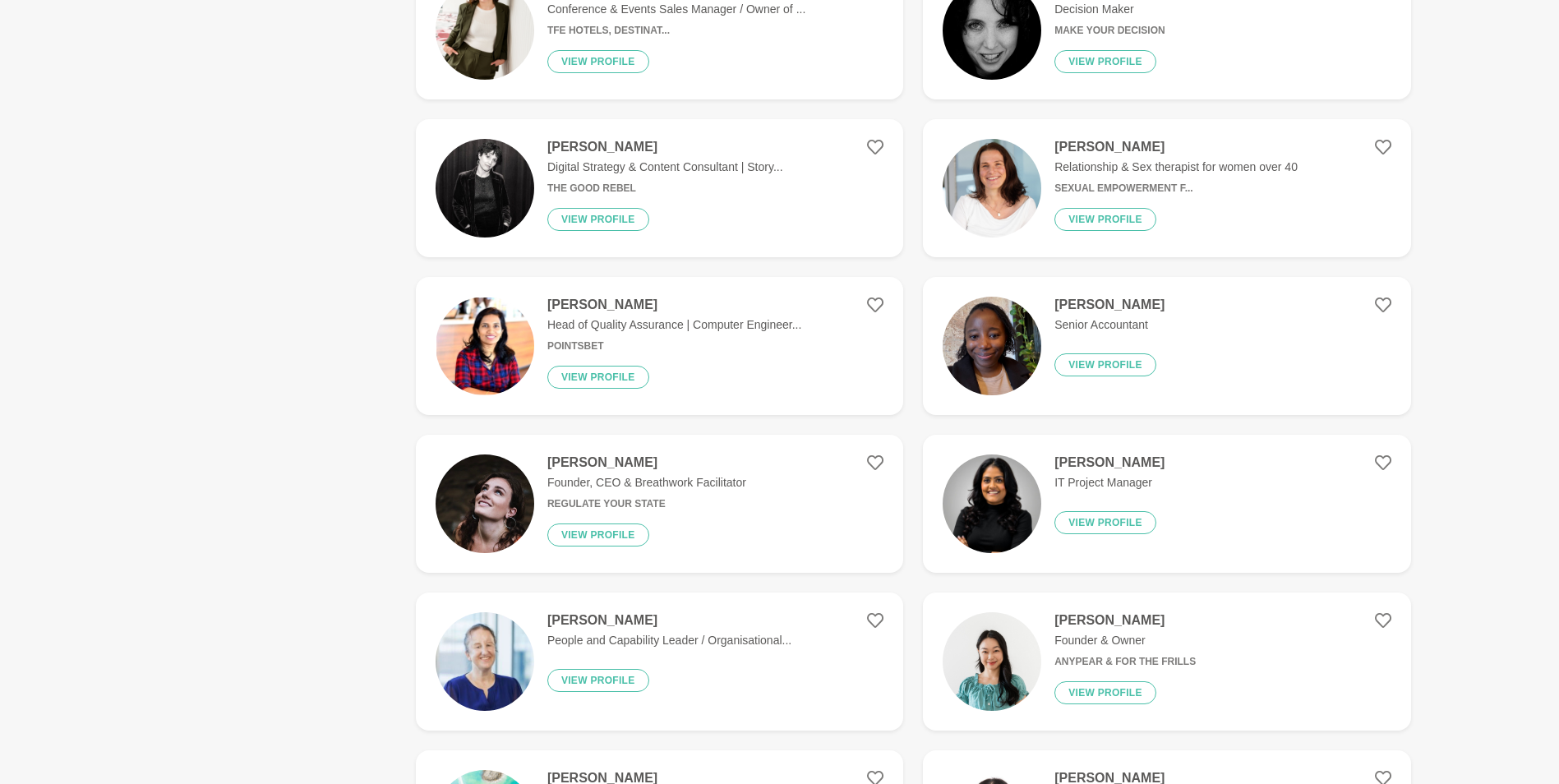
click at [692, 481] on p "Founder, CEO & Breathwork Facilitator" at bounding box center [647, 482] width 199 height 17
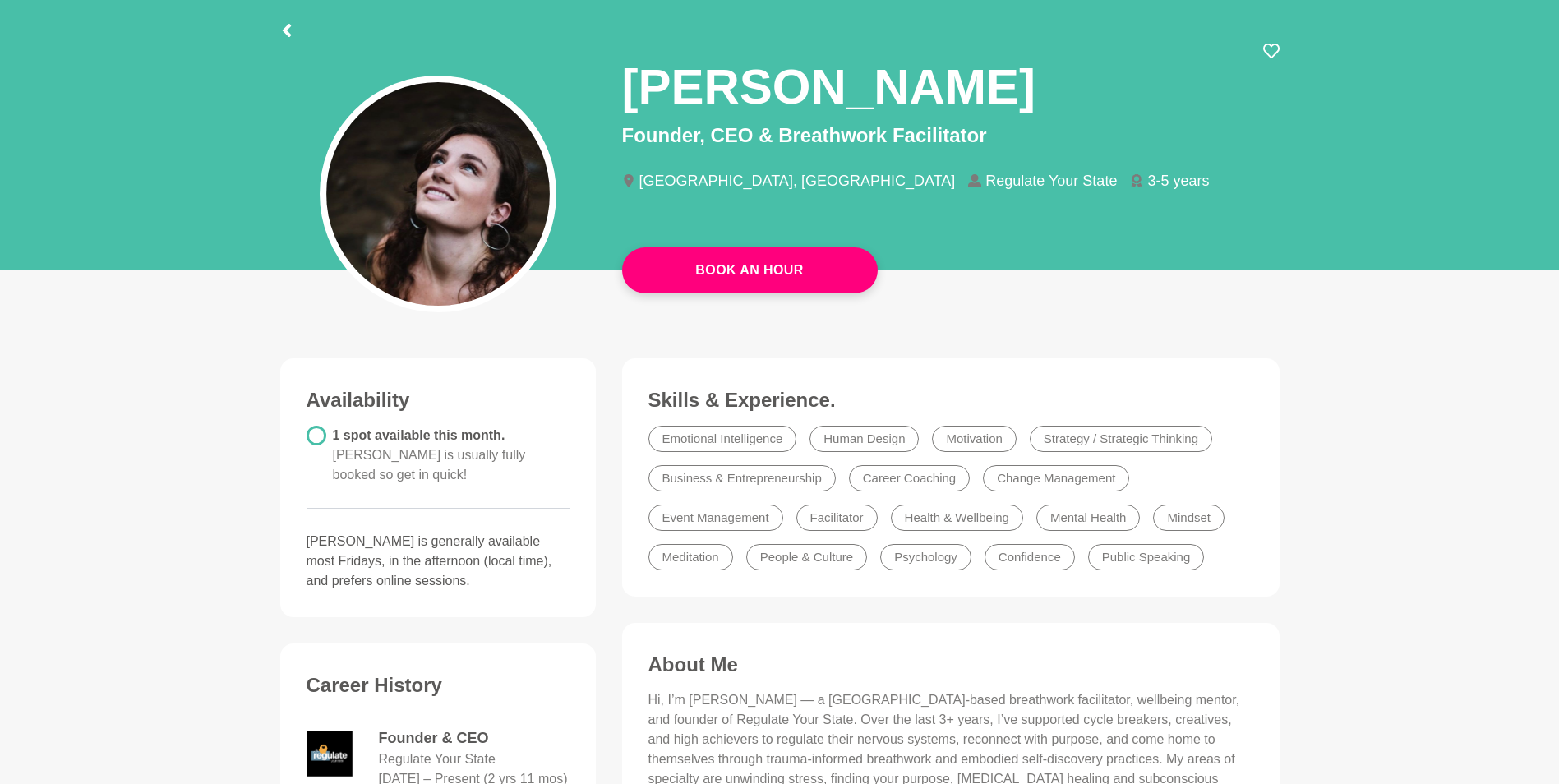
scroll to position [82, 0]
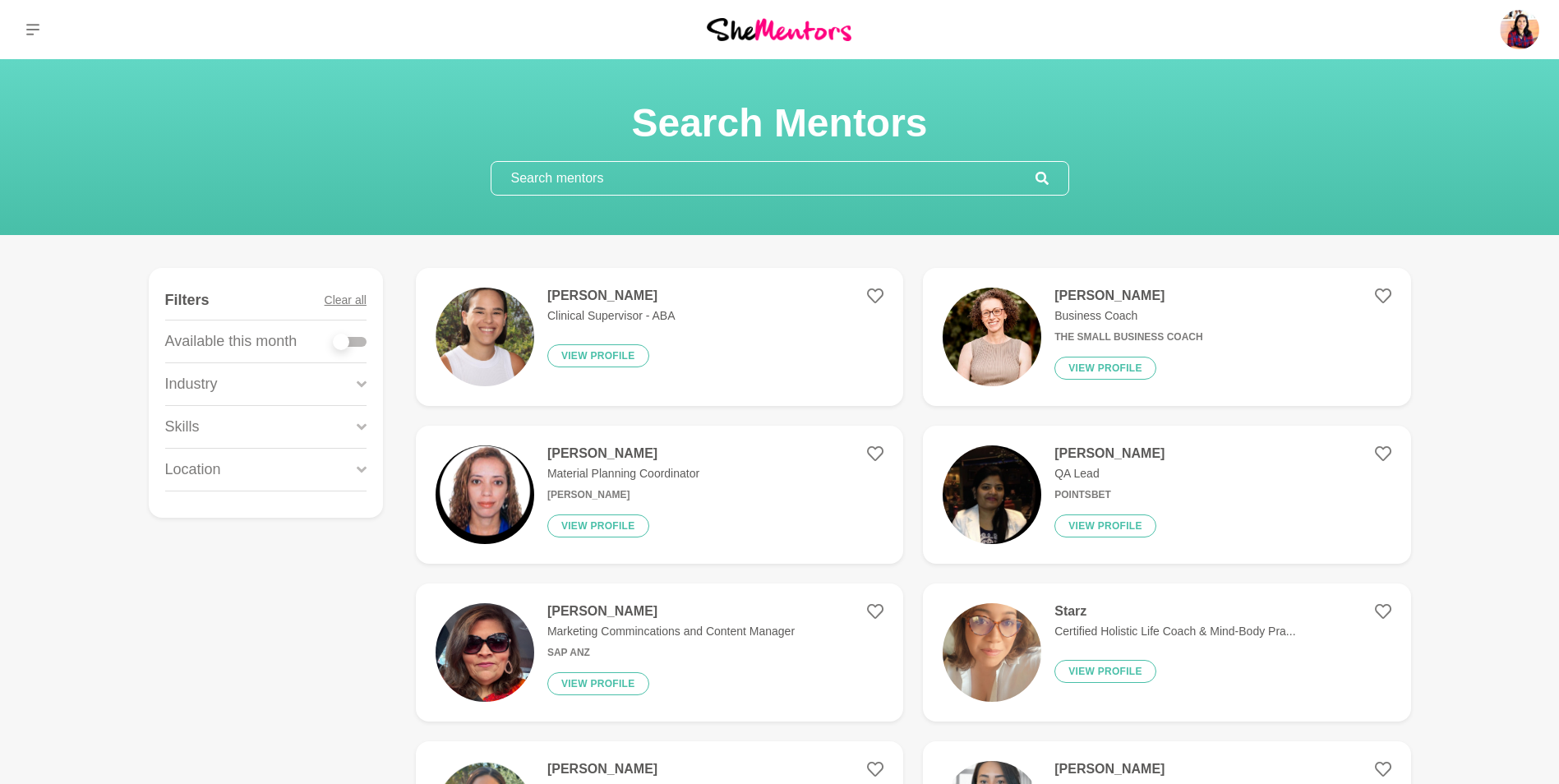
click at [1252, 636] on p "Certified Holistic Life Coach & Mind-Body Pra..." at bounding box center [1175, 631] width 241 height 17
click at [340, 336] on div at bounding box center [341, 341] width 16 height 16
checkbox input "true"
click at [351, 342] on div at bounding box center [350, 341] width 33 height 10
checkbox input "true"
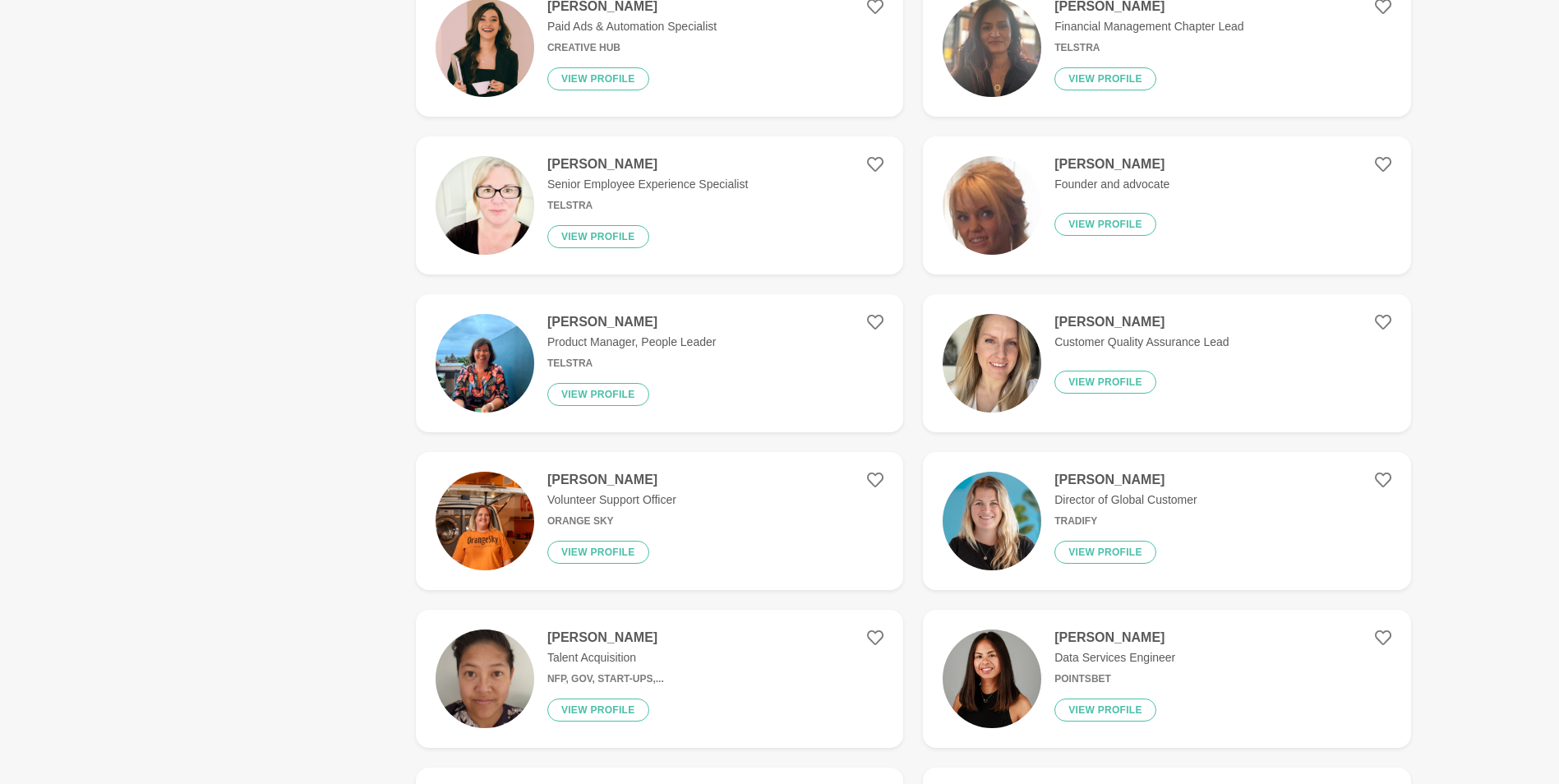
scroll to position [1556, 0]
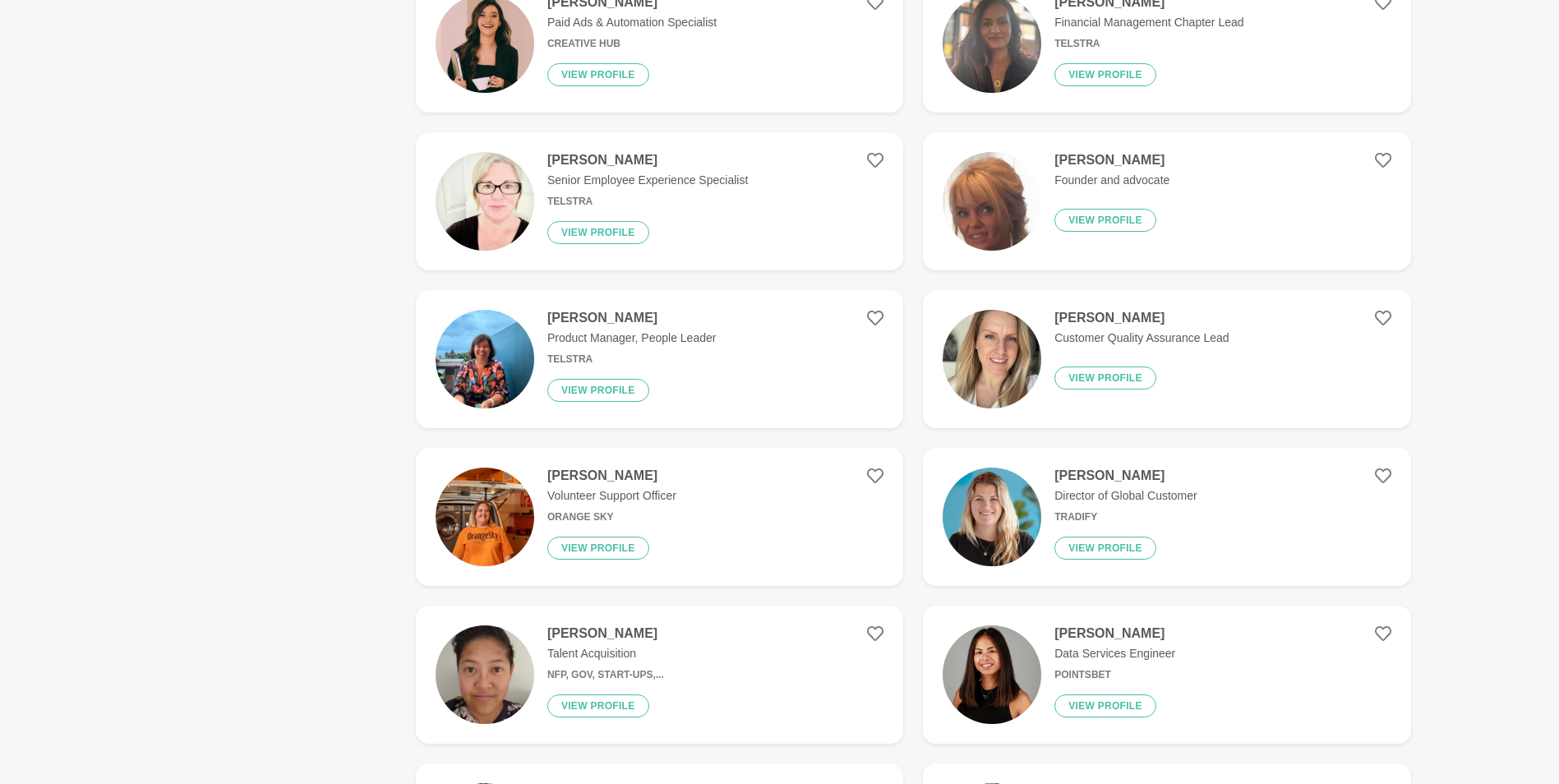
click at [706, 348] on div "[PERSON_NAME] Product Manager, People Leader Telstra View profile" at bounding box center [625, 358] width 181 height 99
